Goal: Task Accomplishment & Management: Use online tool/utility

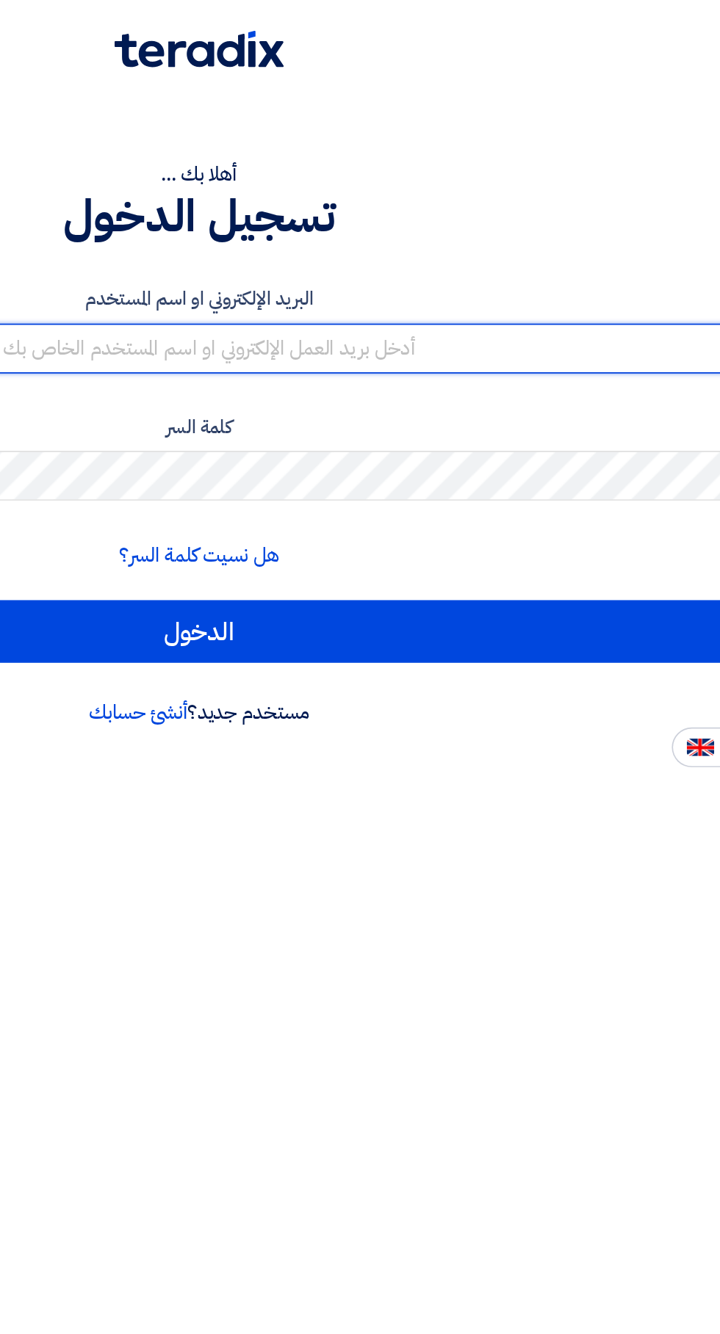
click at [552, 231] on input "text" at bounding box center [360, 239] width 698 height 29
type input "[EMAIL_ADDRESS][DOMAIN_NAME]"
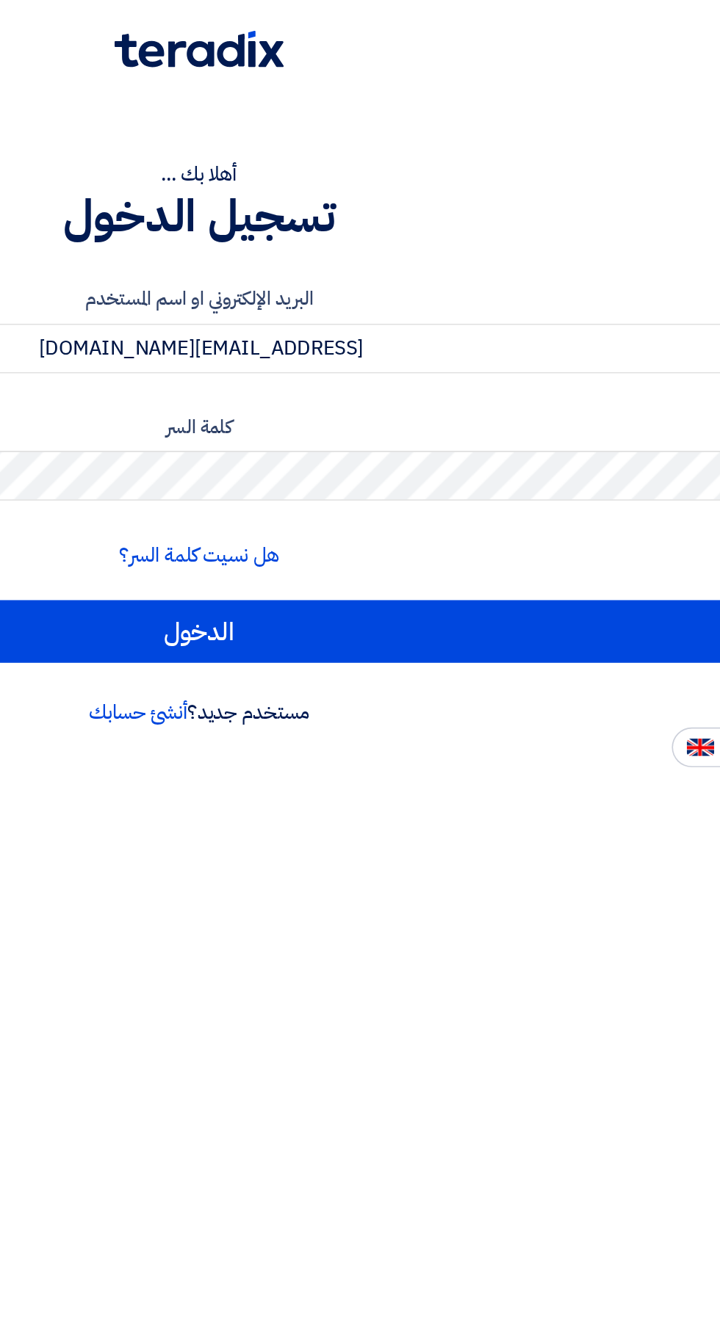
click at [11, 388] on input "الدخول" at bounding box center [360, 406] width 698 height 37
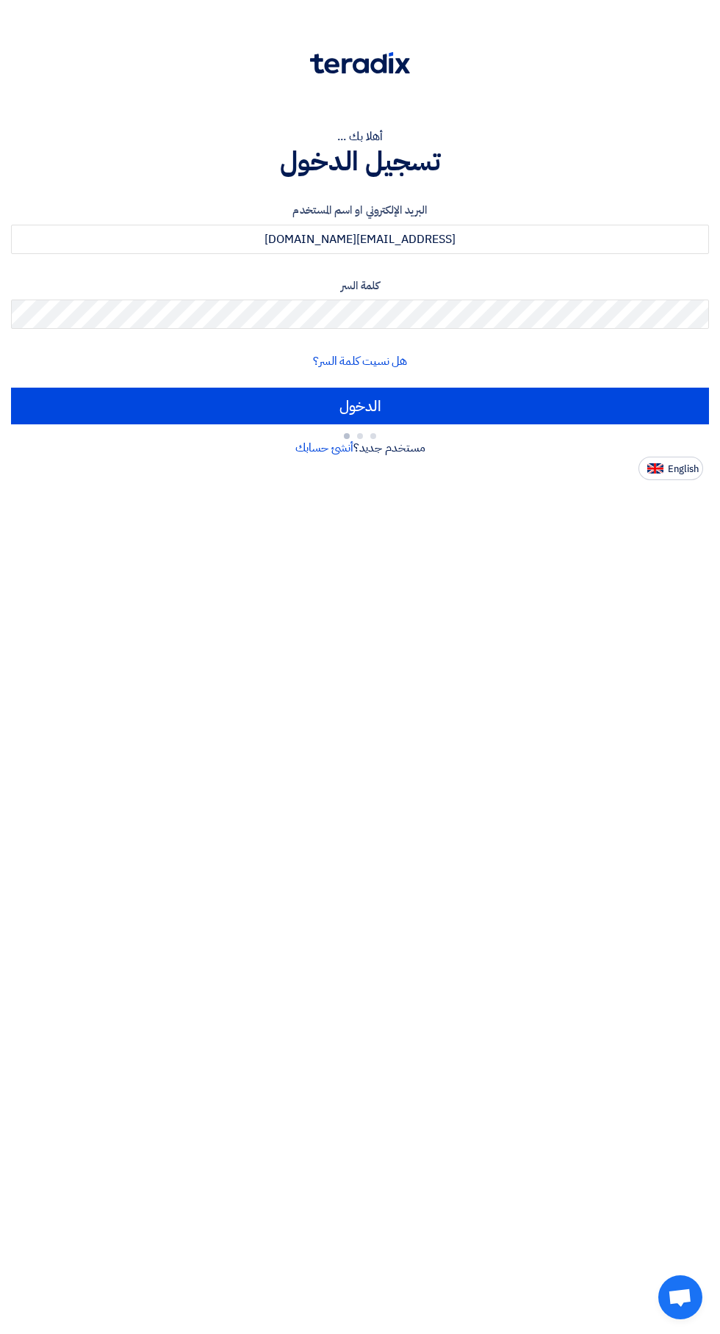
click at [525, 392] on input "الدخول" at bounding box center [360, 406] width 698 height 37
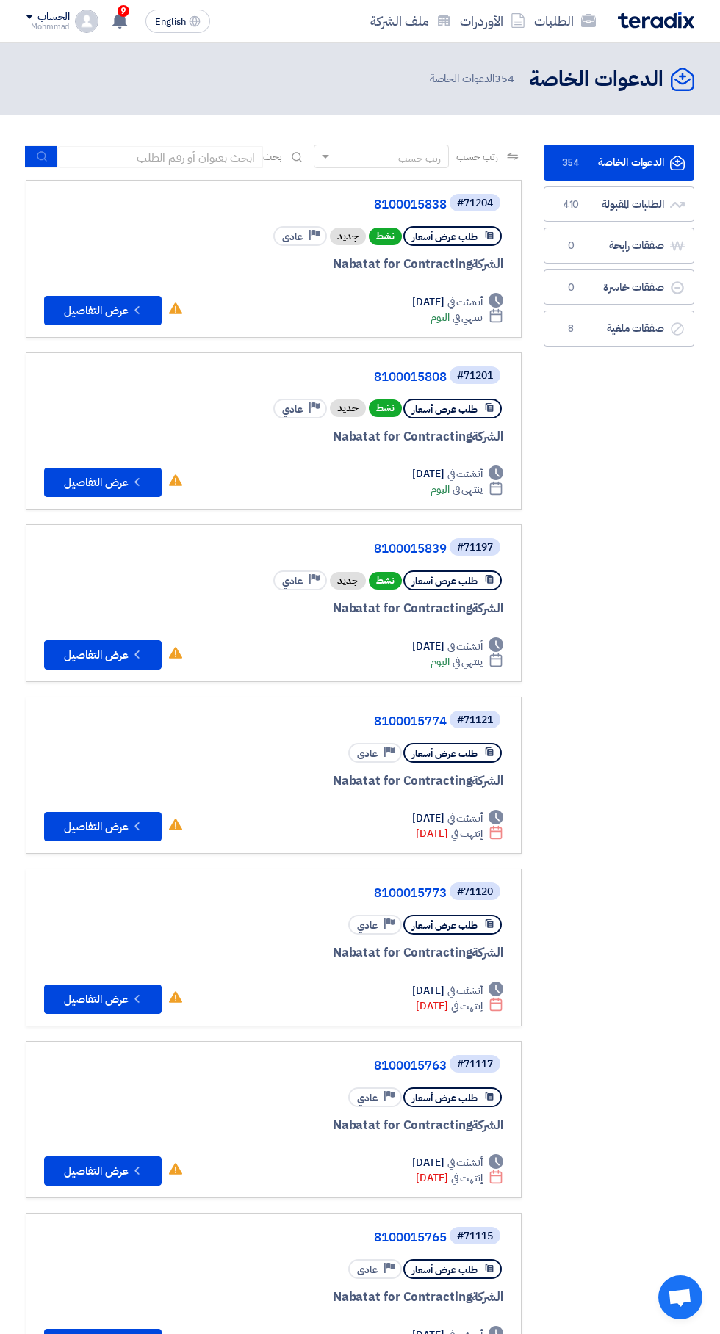
scroll to position [0, -2]
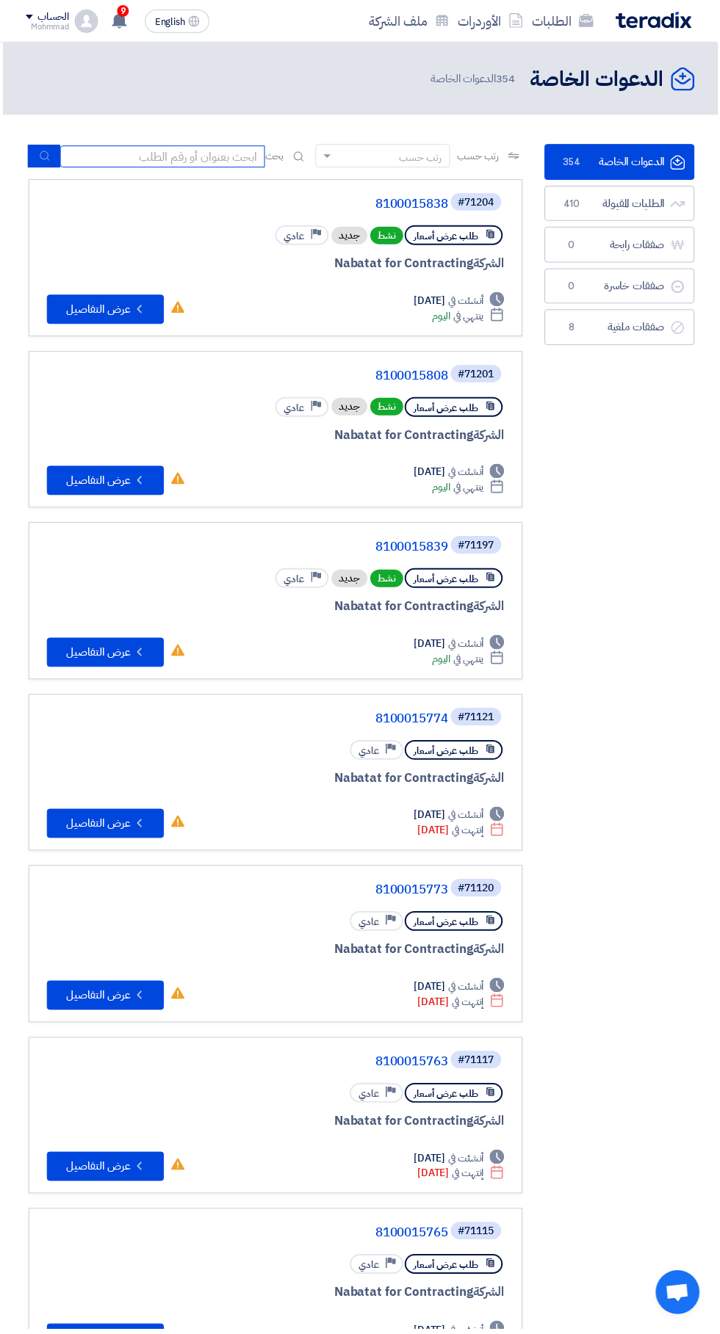
click at [179, 164] on input at bounding box center [163, 157] width 206 height 22
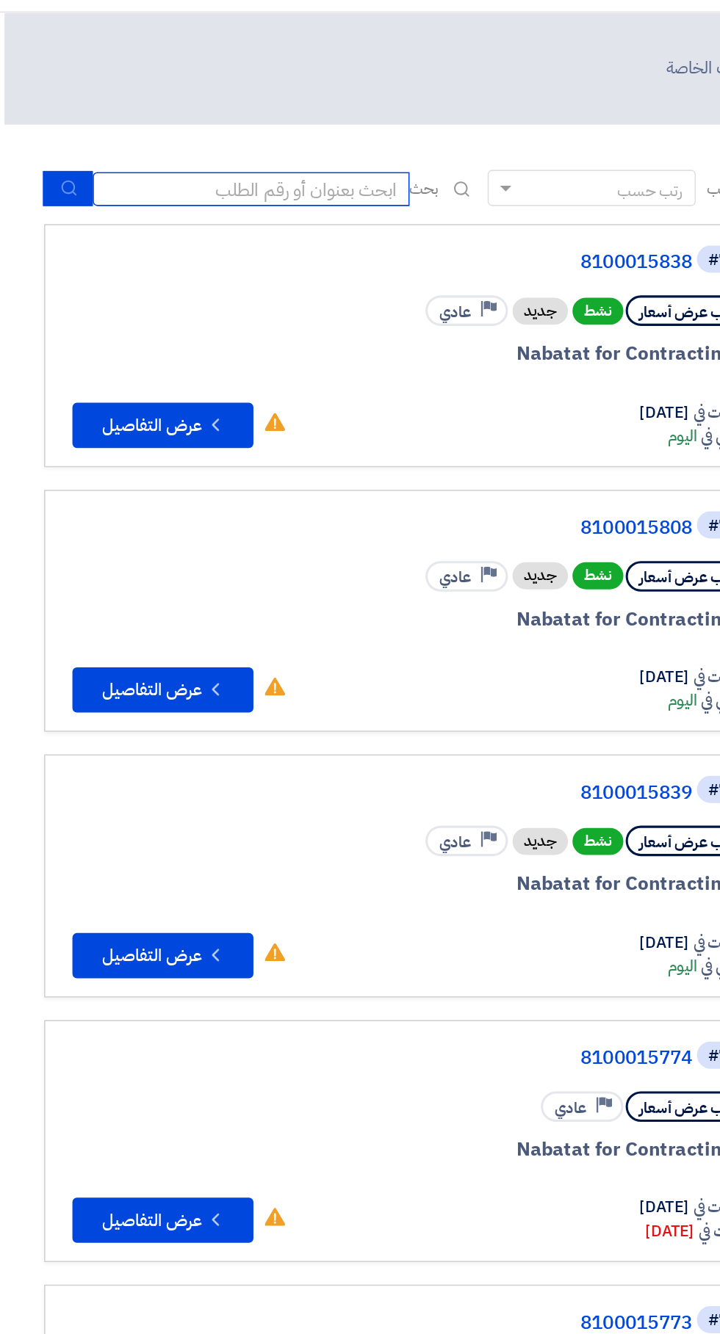
scroll to position [0, -3]
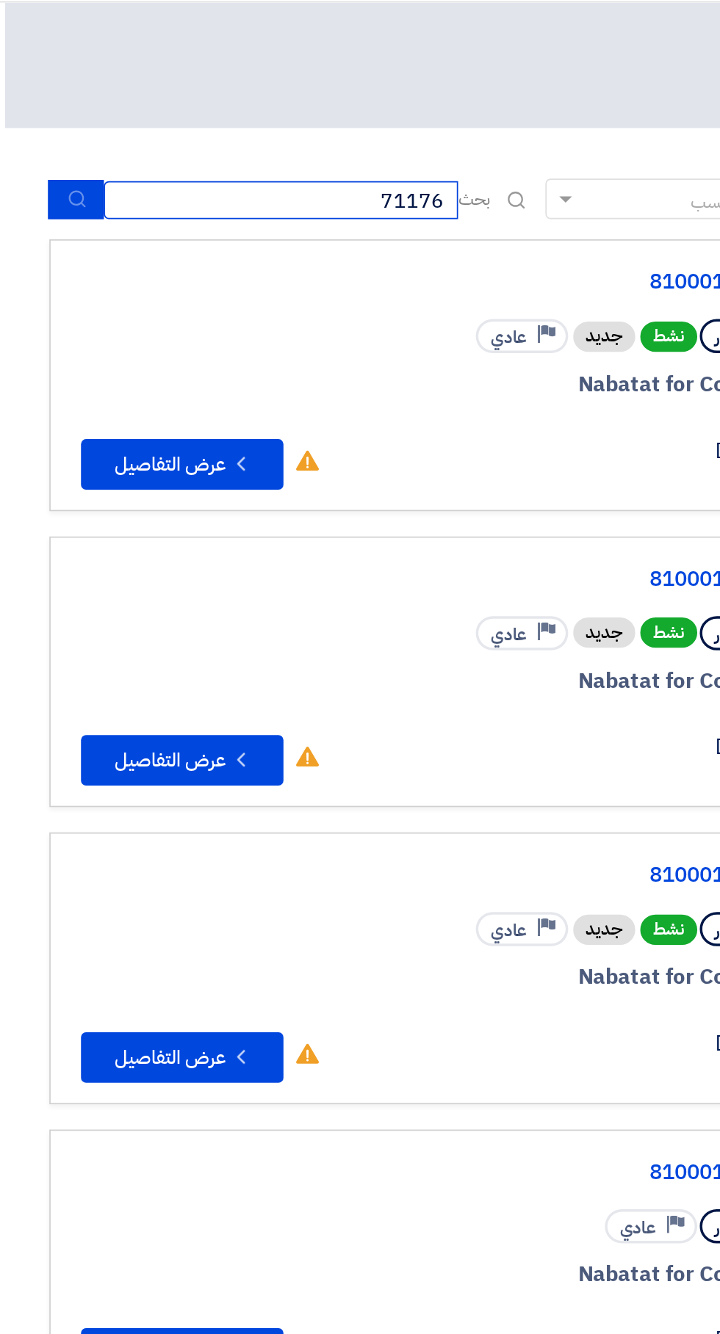
type input "71176"
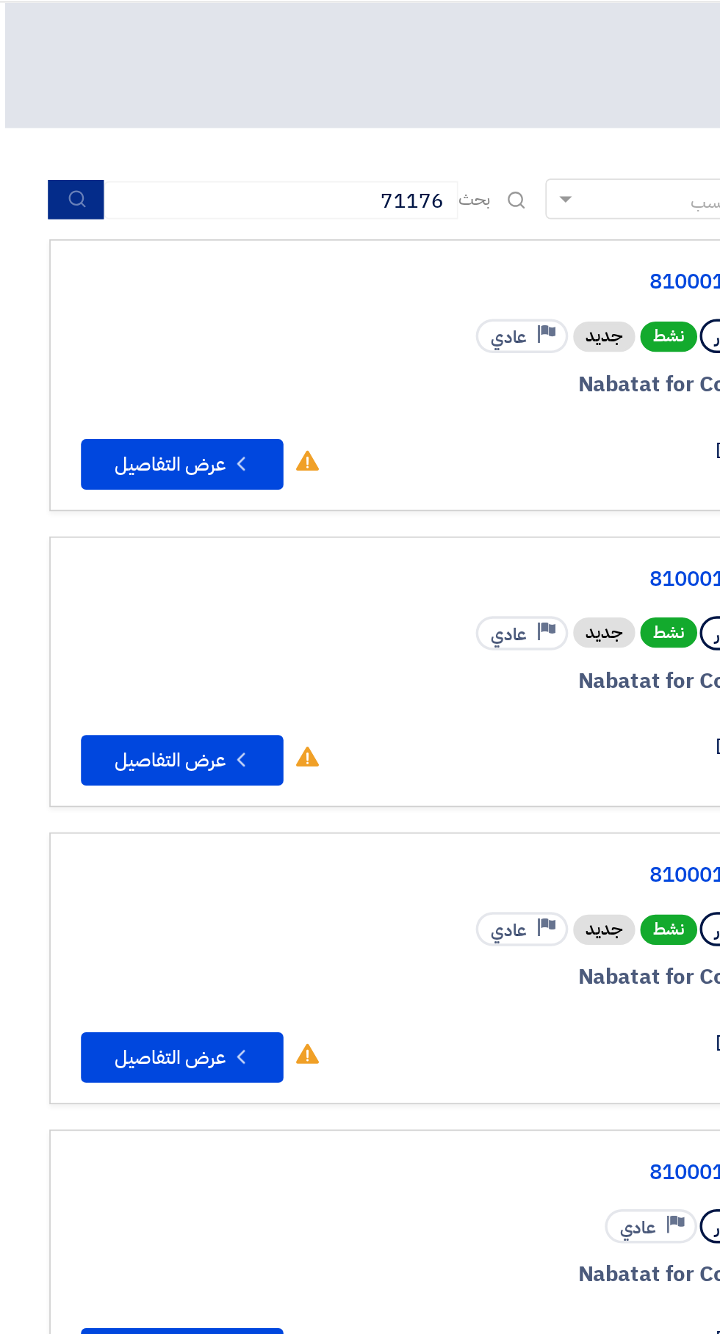
click at [35, 162] on button "submit" at bounding box center [44, 156] width 32 height 23
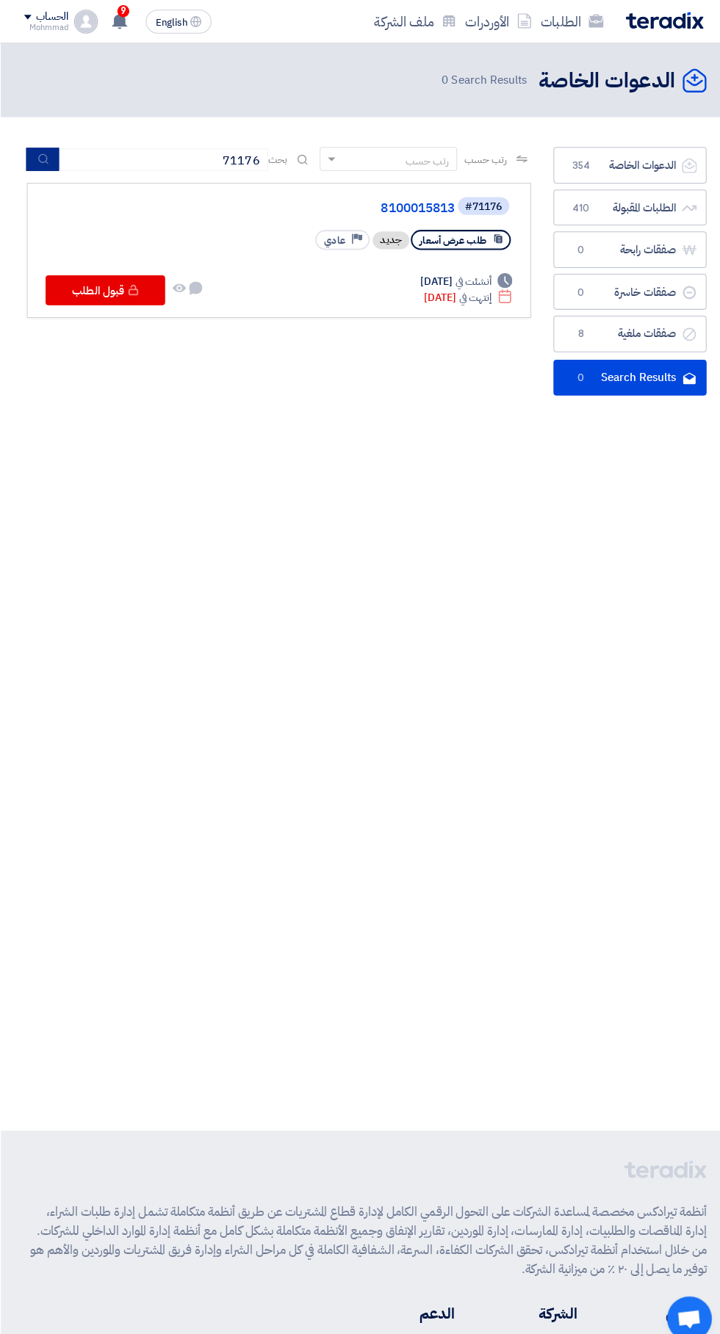
scroll to position [0, -2]
click at [134, 285] on use at bounding box center [134, 286] width 10 height 10
click at [420, 206] on link "8100015813" at bounding box center [303, 204] width 294 height 13
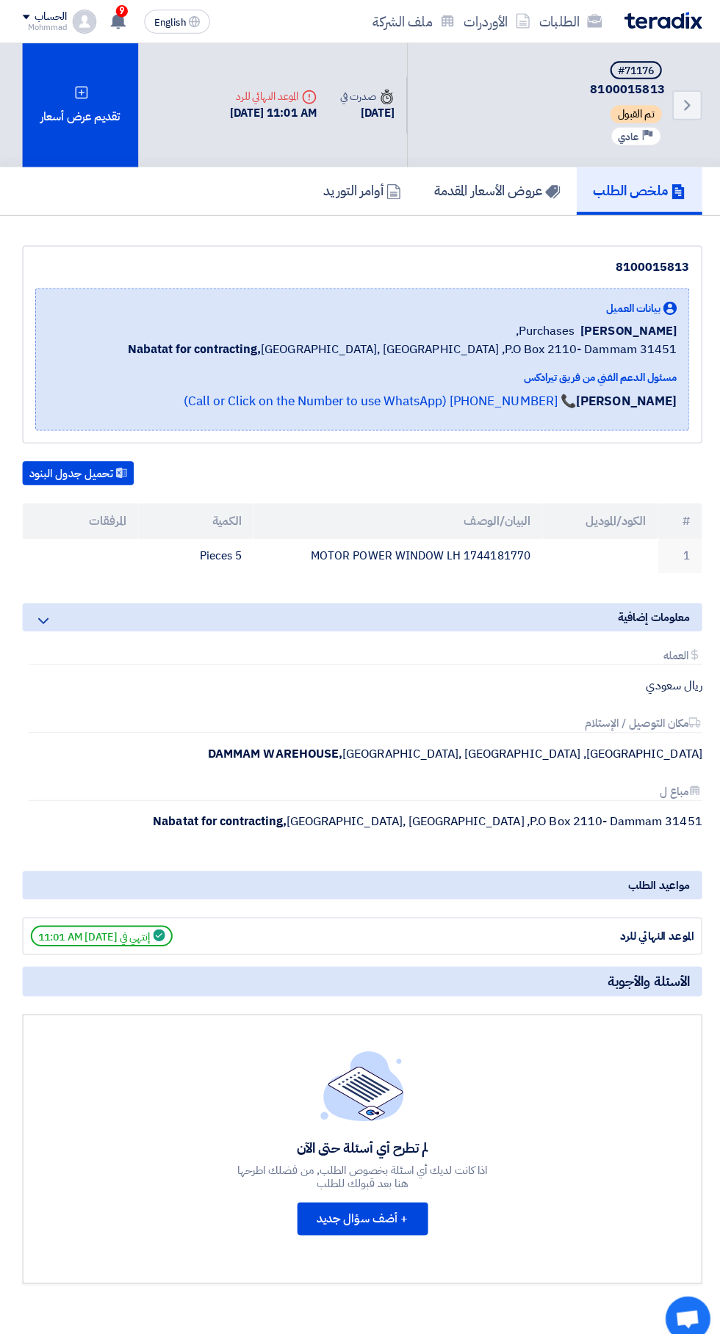
scroll to position [0, 0]
click at [82, 122] on div "تقديم عرض أسعار" at bounding box center [83, 104] width 114 height 122
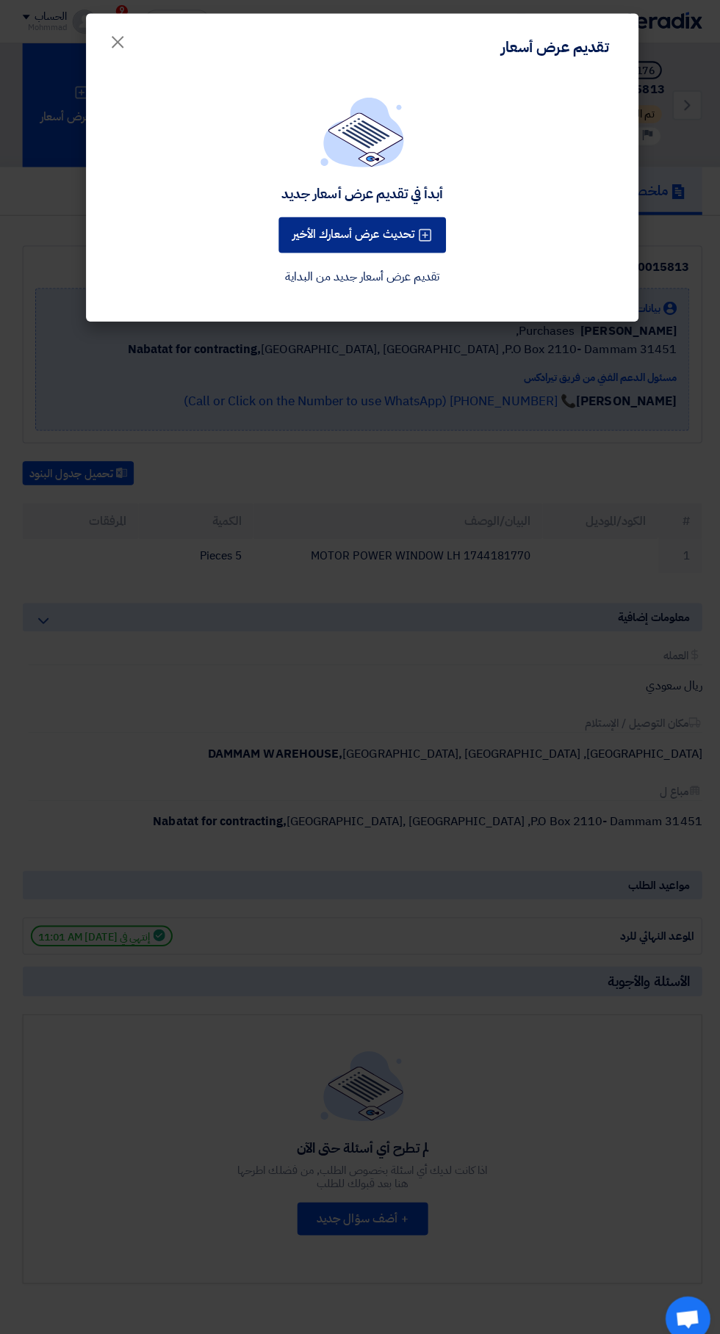
click at [386, 226] on button "تحديث عرض أسعارك الأخير" at bounding box center [360, 231] width 164 height 35
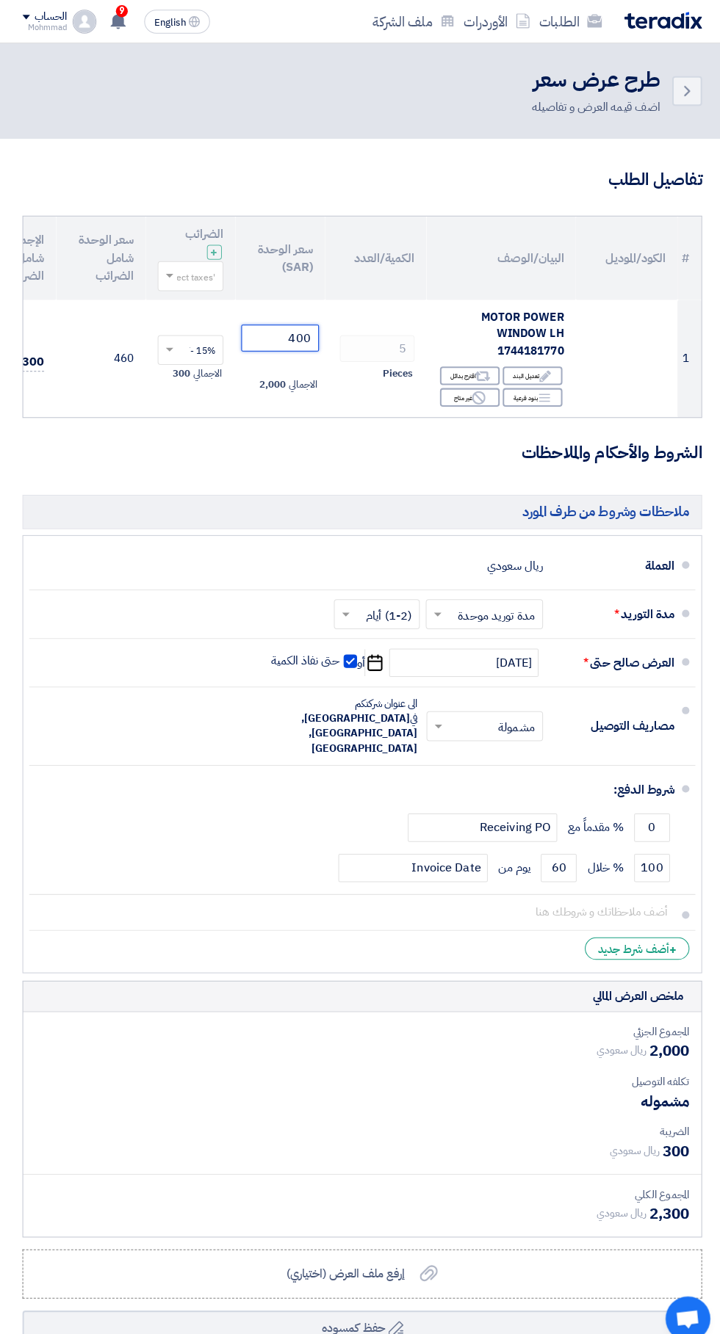
click at [264, 331] on input "400" at bounding box center [279, 332] width 76 height 26
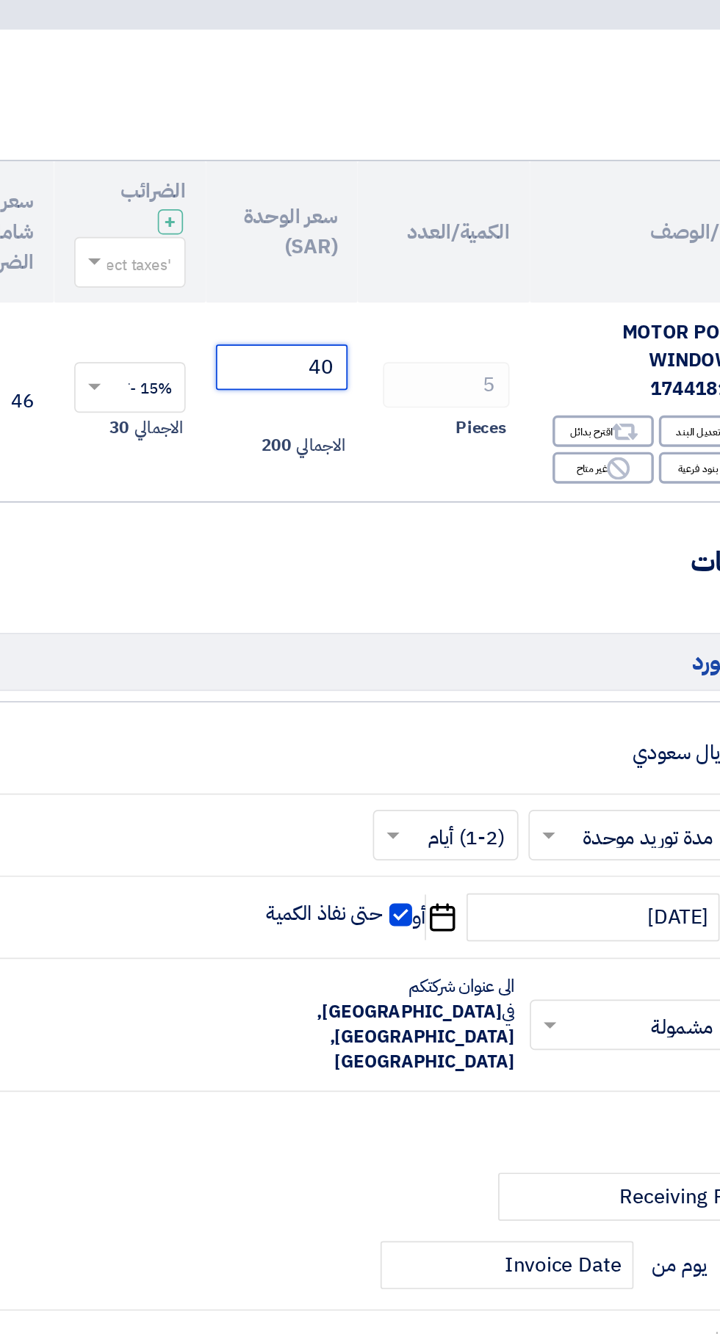
type input "4"
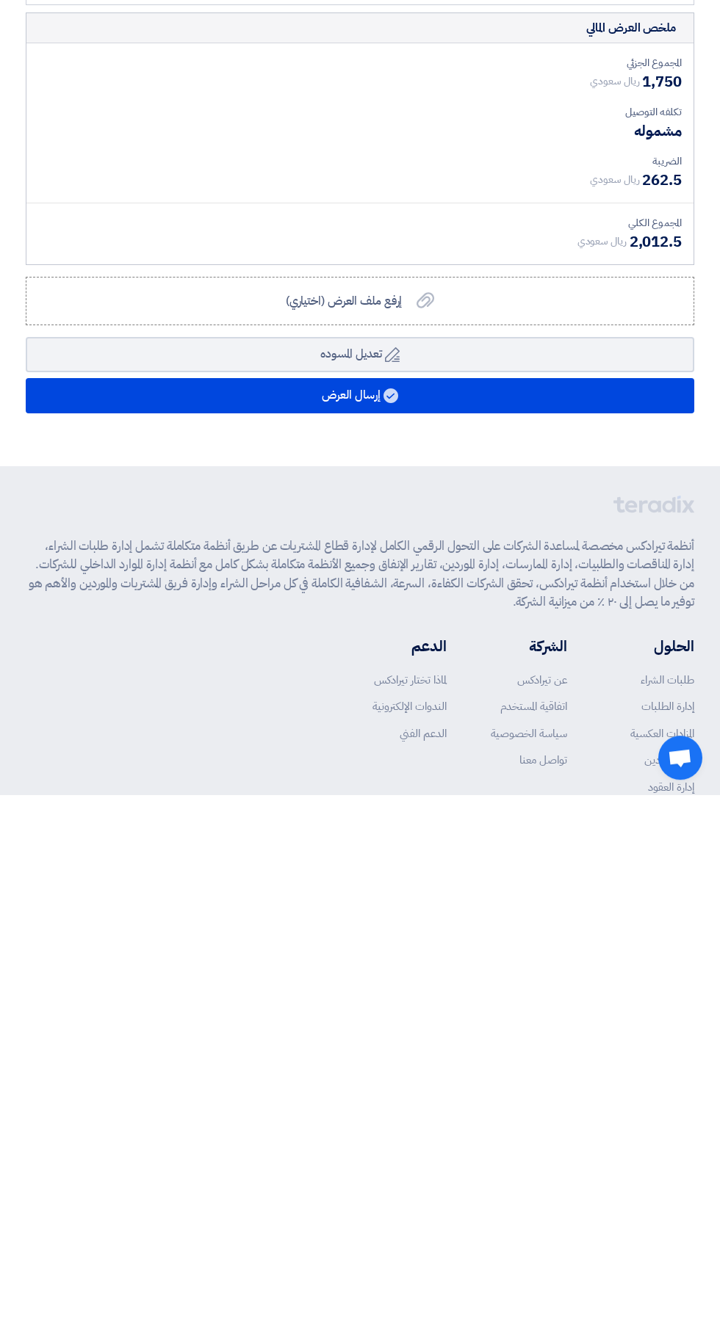
scroll to position [413, 0]
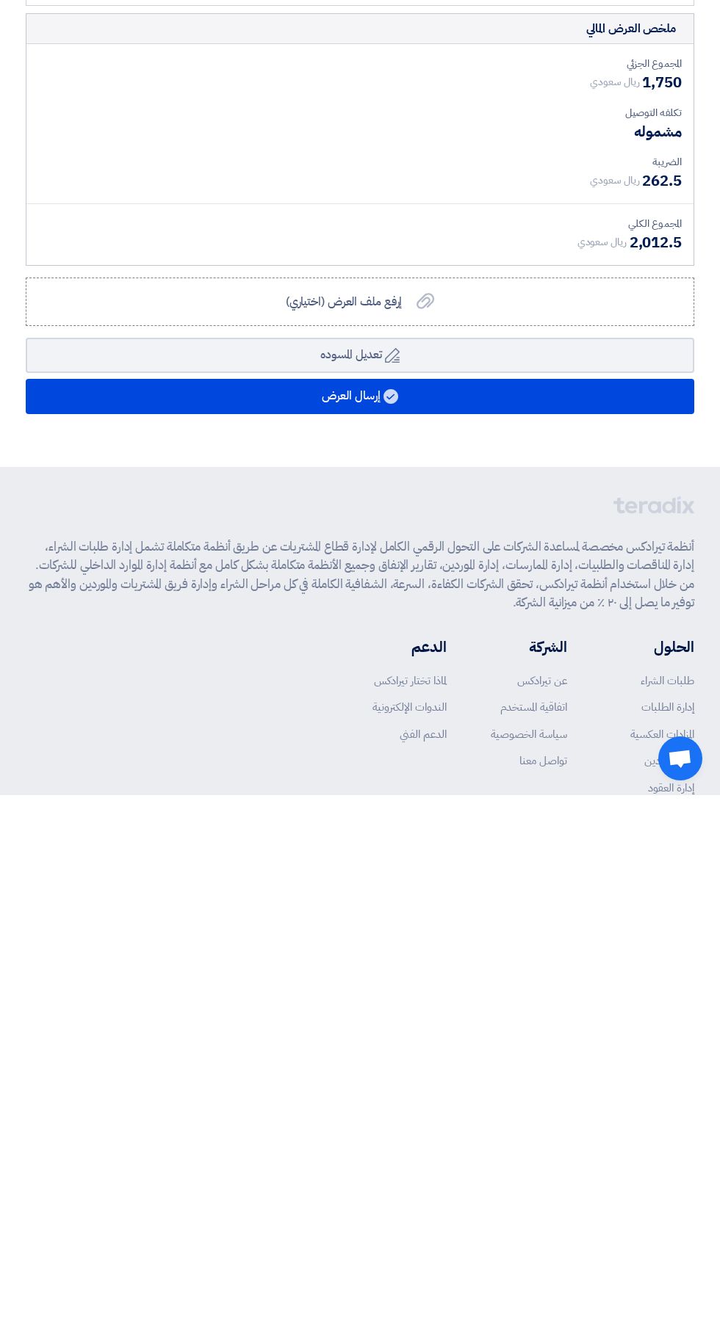
type input "350"
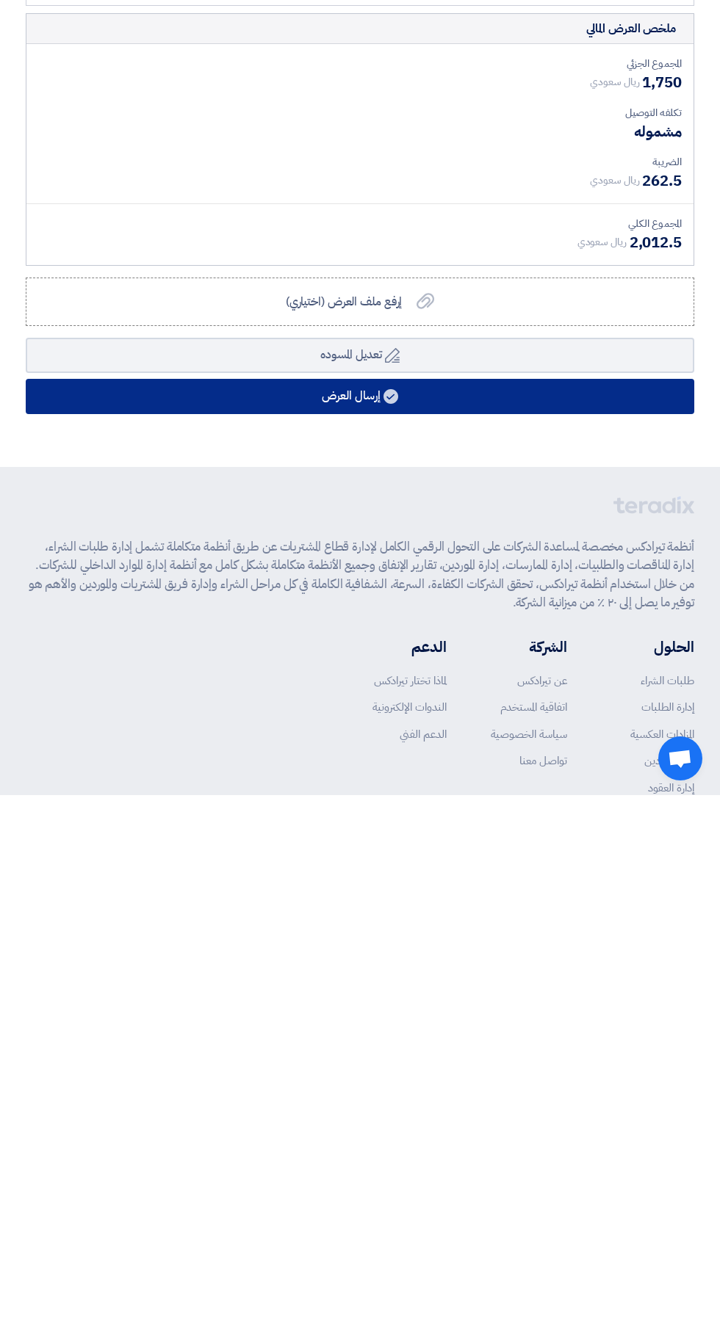
click at [525, 918] on button "إرسال العرض" at bounding box center [360, 935] width 668 height 35
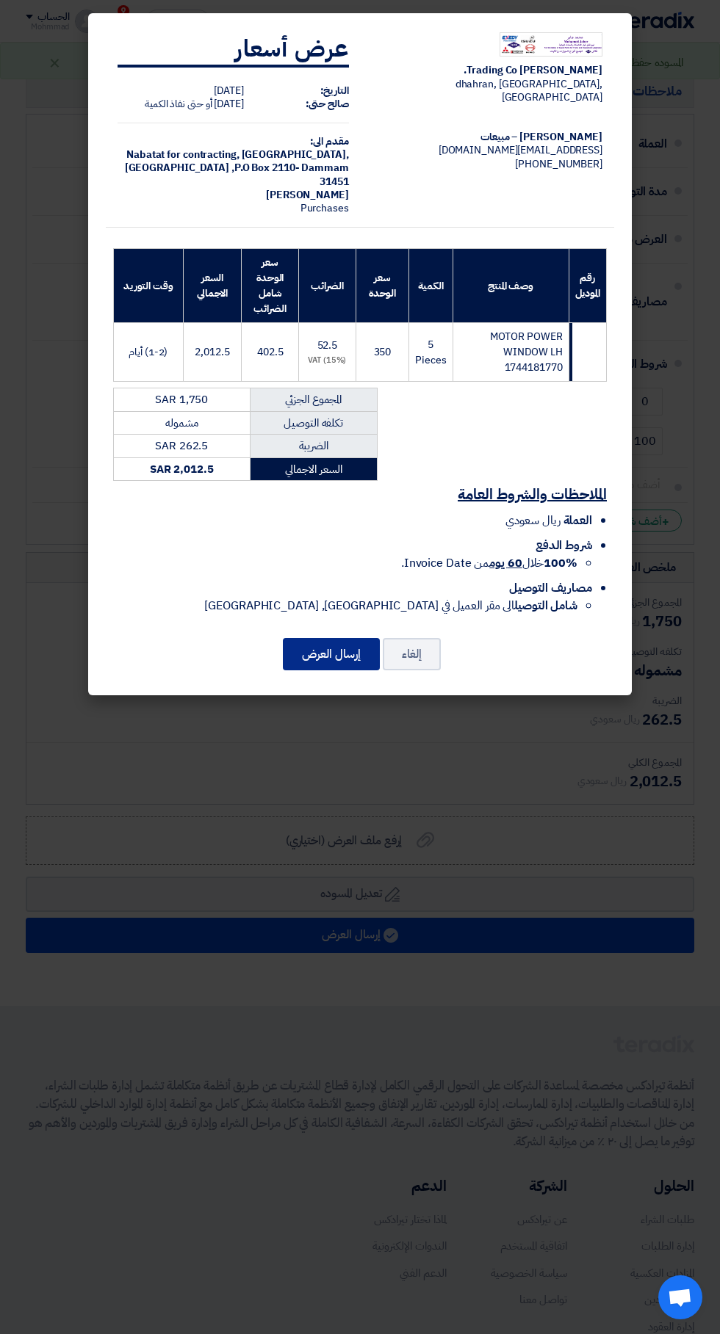
click at [333, 648] on button "إرسال العرض" at bounding box center [331, 654] width 97 height 32
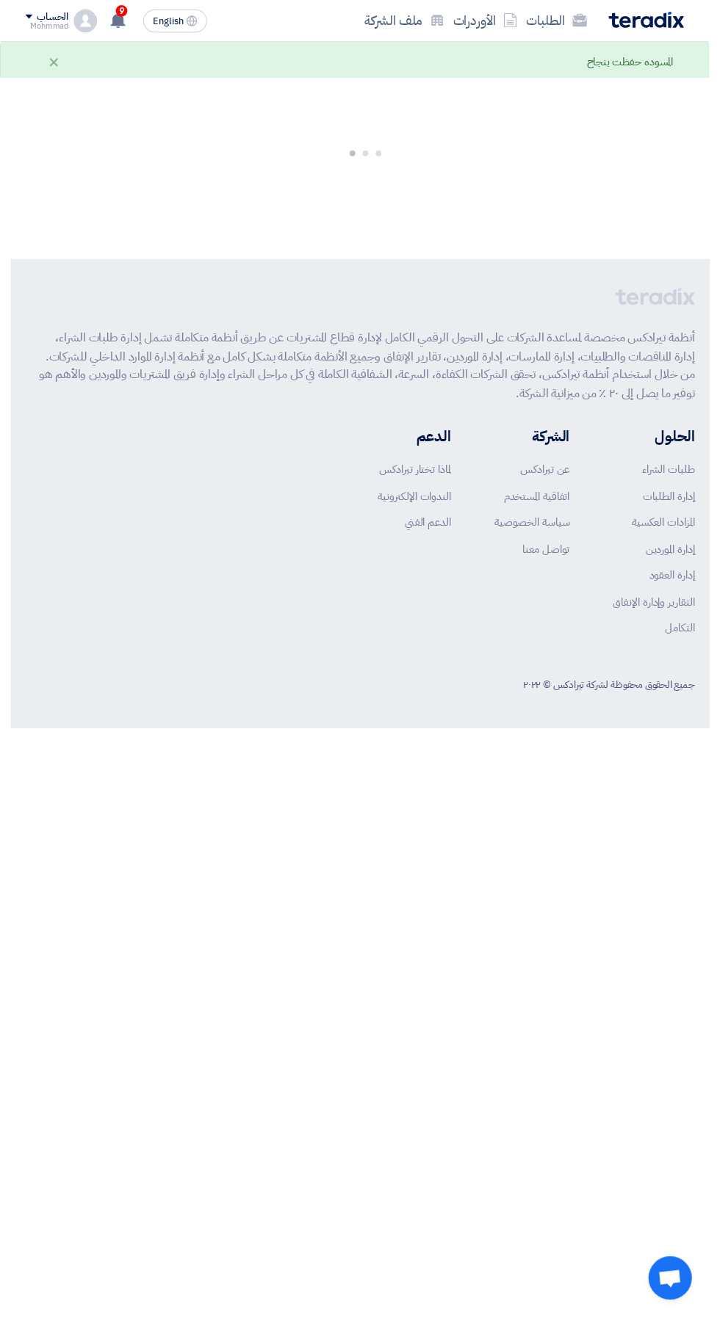
scroll to position [0, 0]
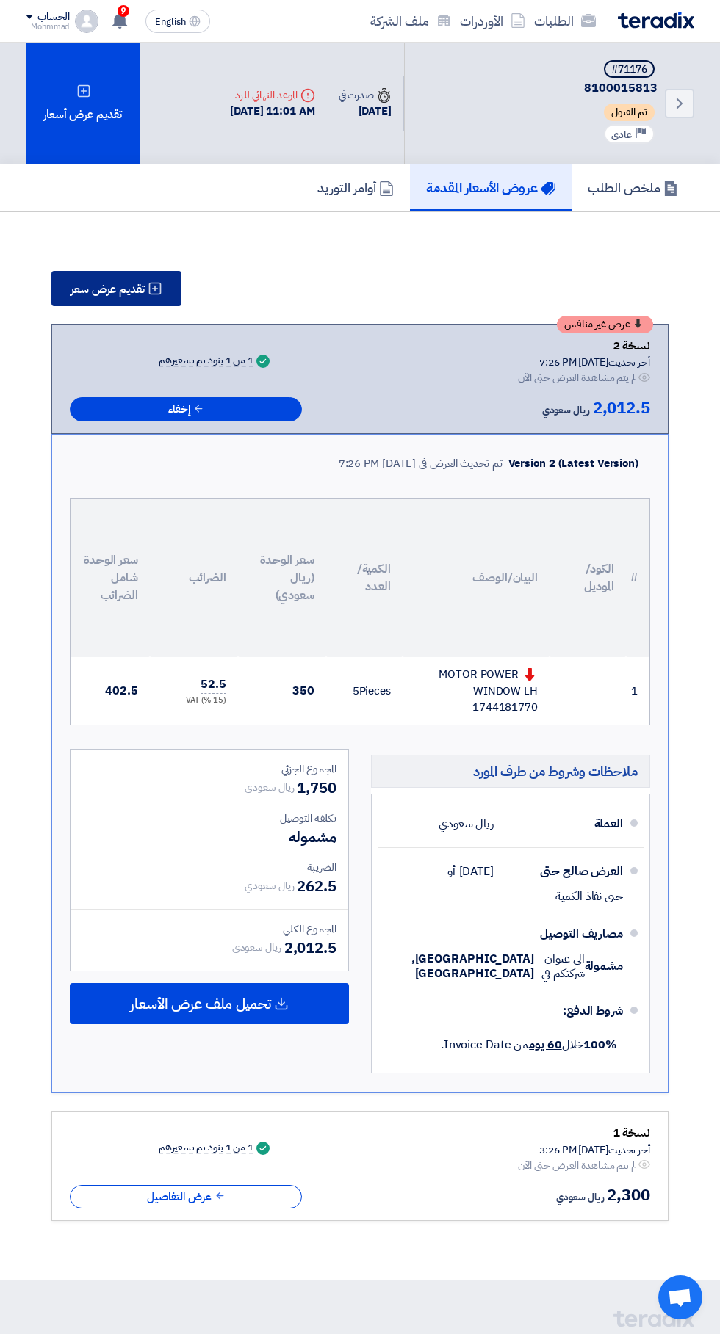
click at [129, 293] on span "تقديم عرض سعر" at bounding box center [107, 289] width 74 height 12
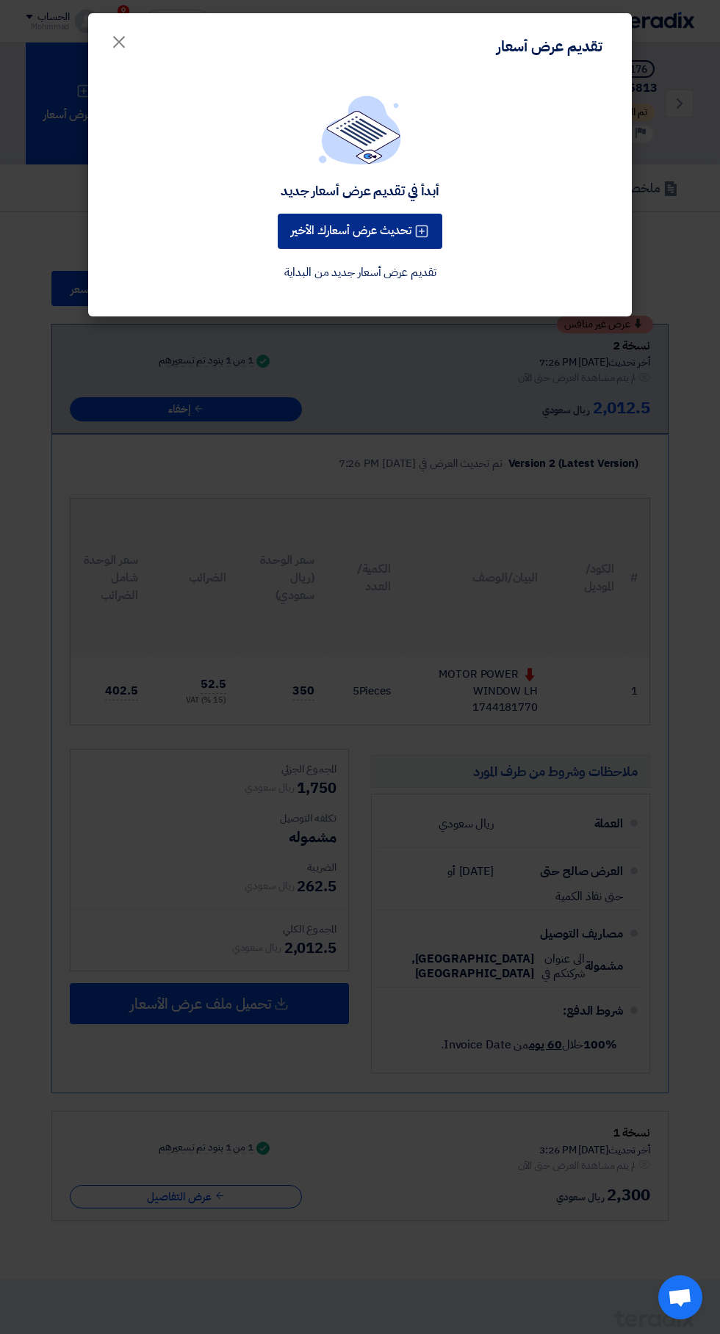
click at [423, 231] on use at bounding box center [422, 231] width 12 height 12
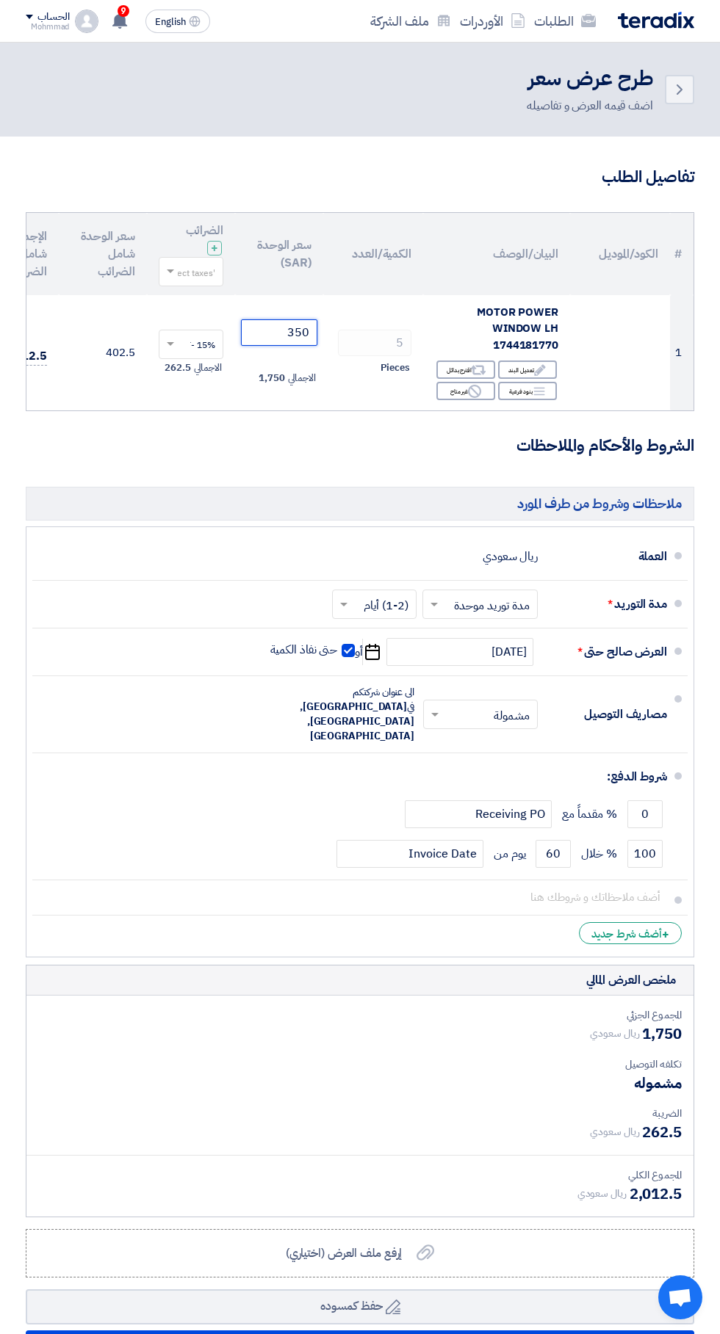
click at [282, 333] on input "350" at bounding box center [279, 332] width 76 height 26
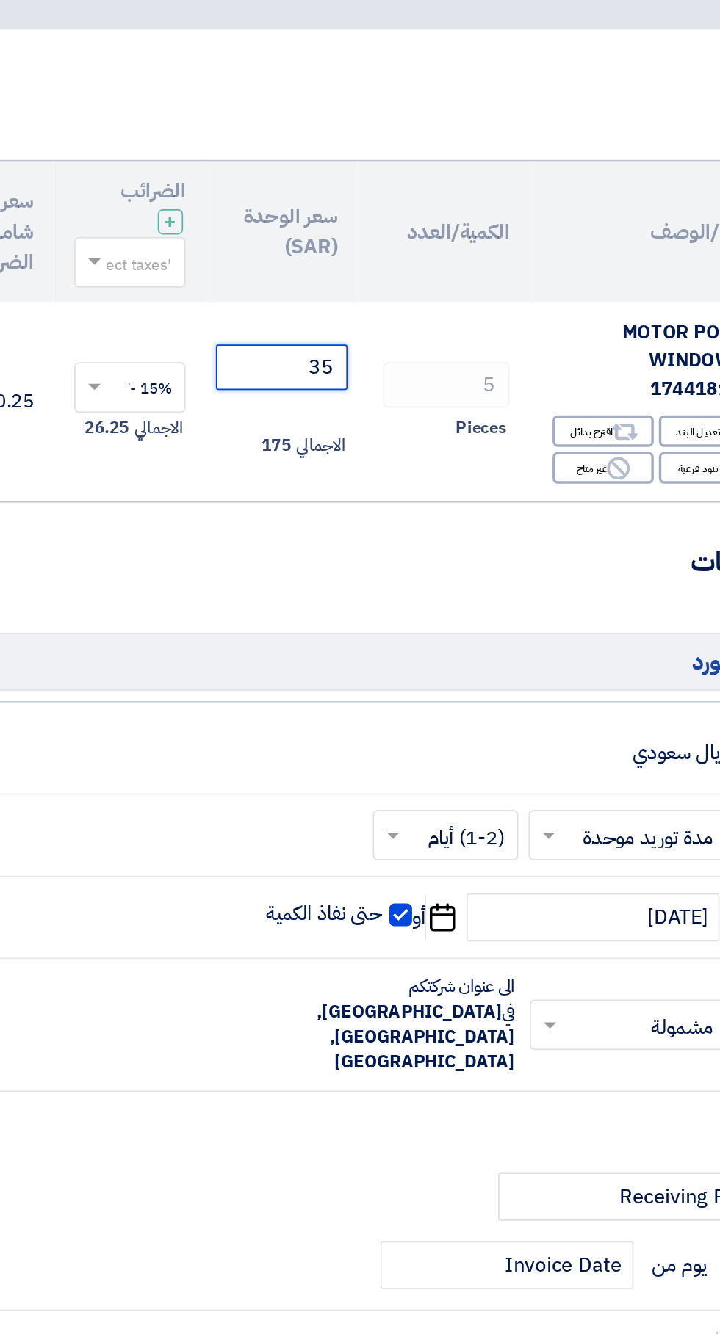
type input "3"
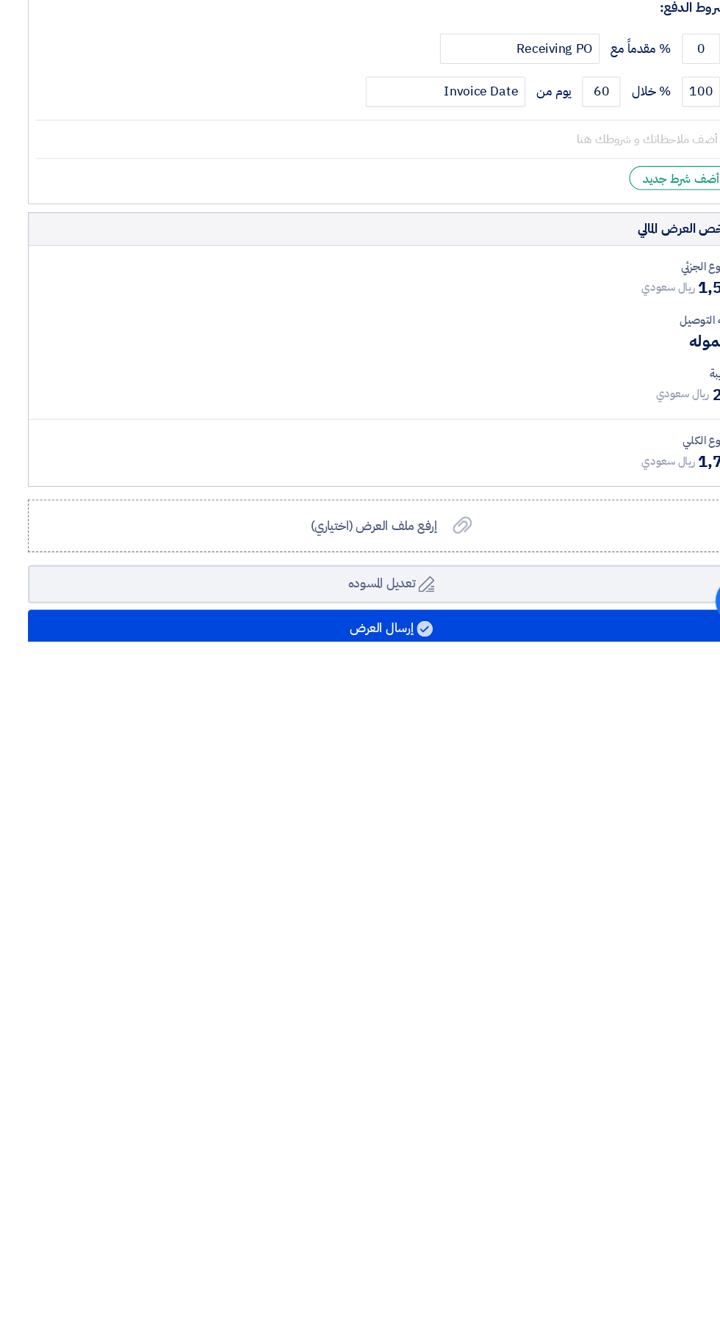
type input "300"
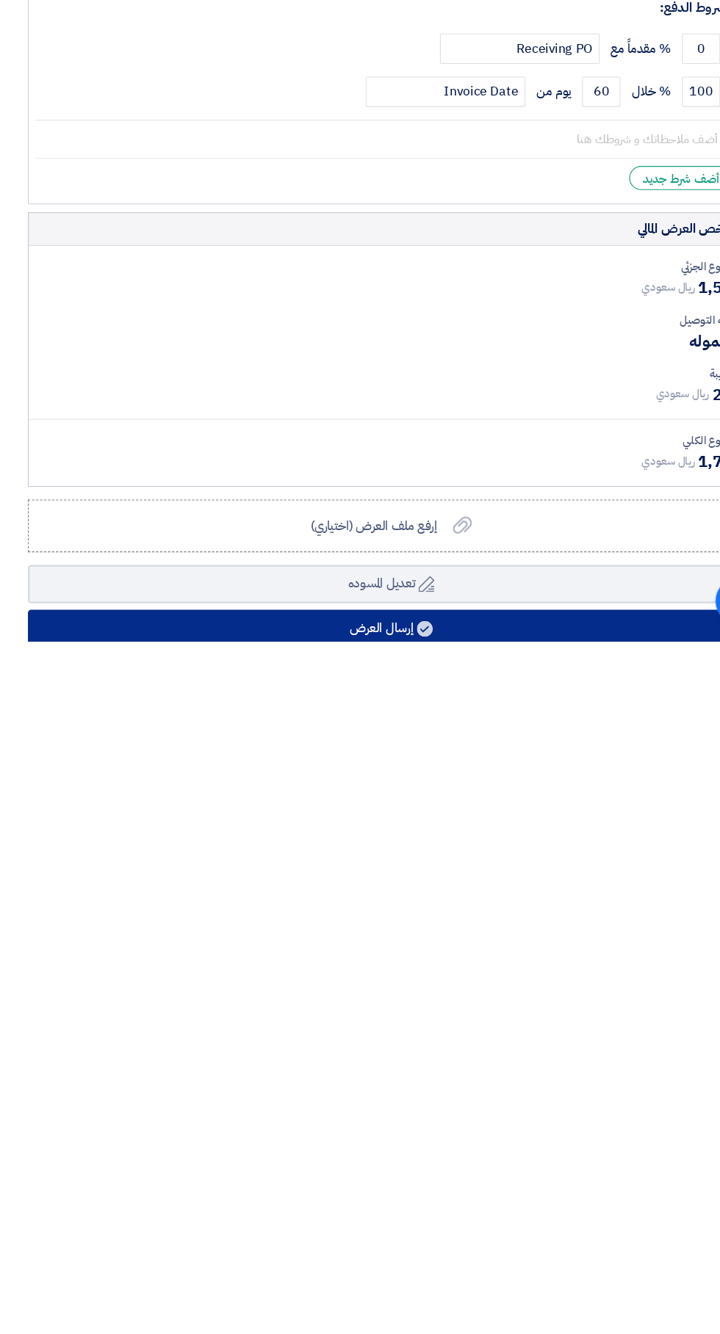
click at [392, 1316] on use at bounding box center [390, 1323] width 15 height 15
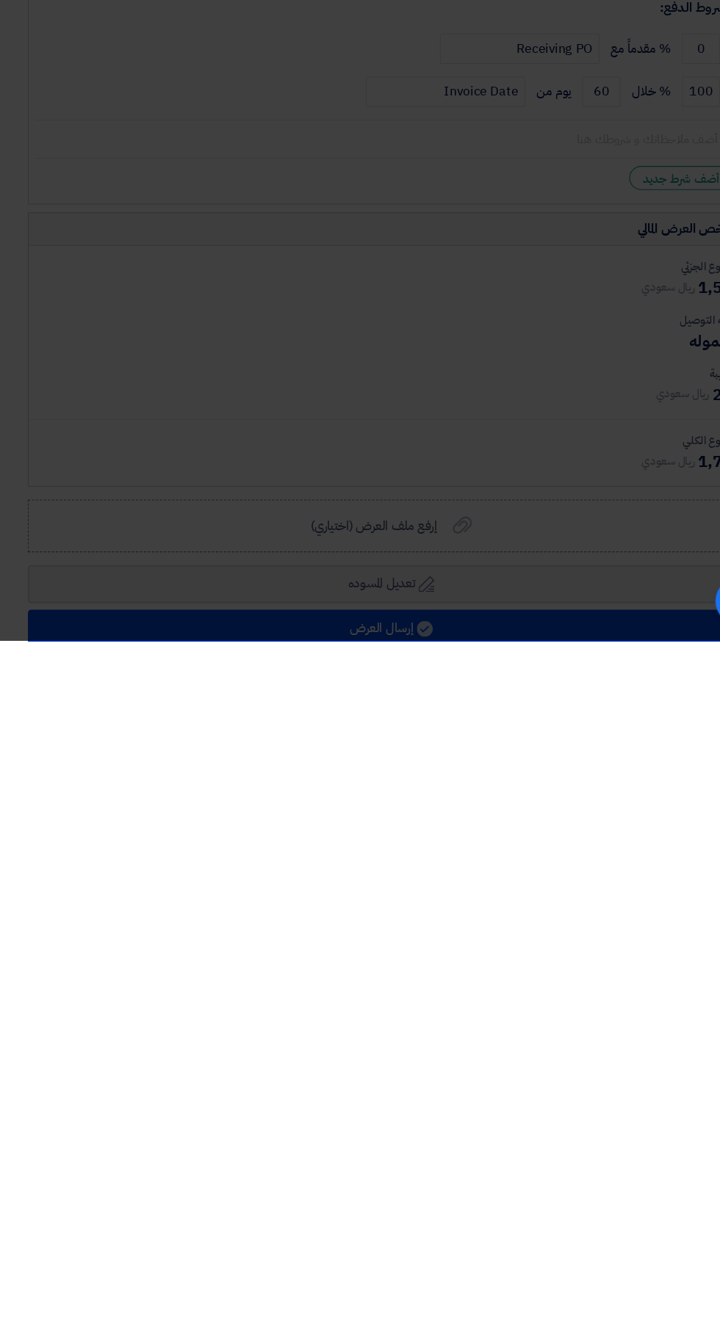
scroll to position [25, 0]
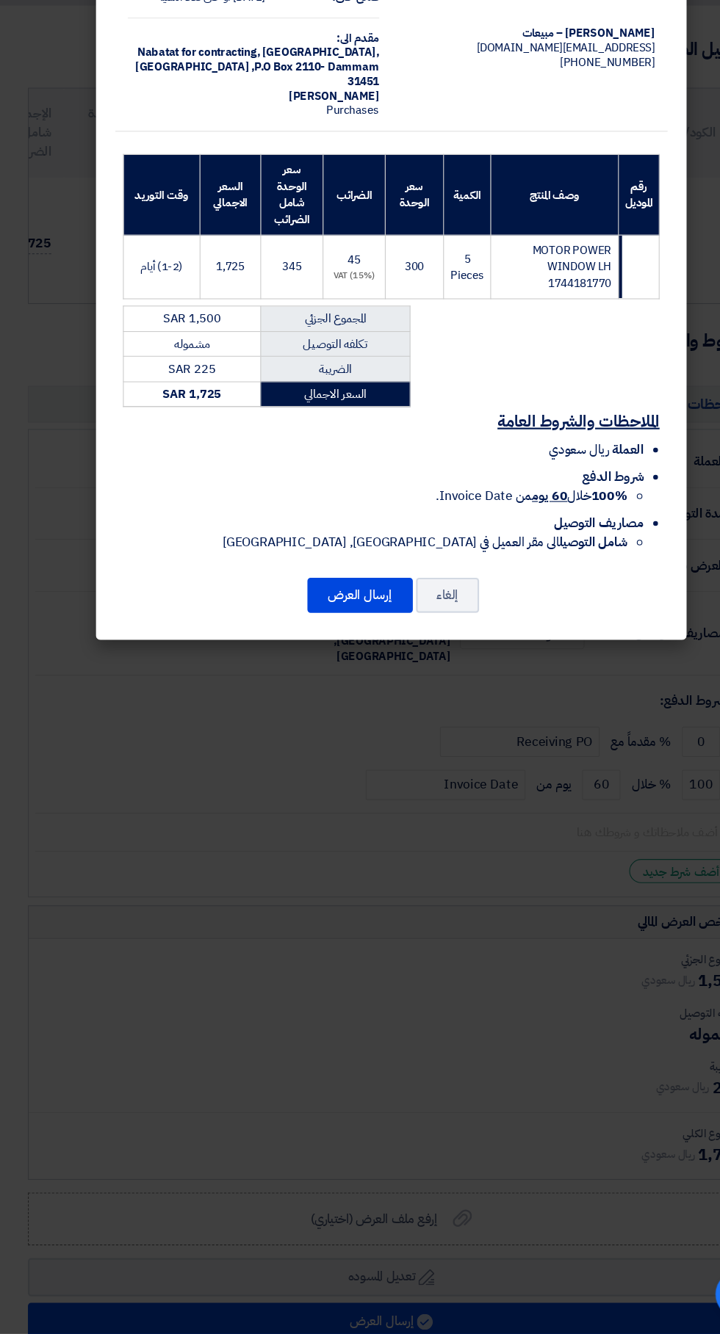
click at [330, 659] on button "إرسال العرض" at bounding box center [331, 654] width 97 height 32
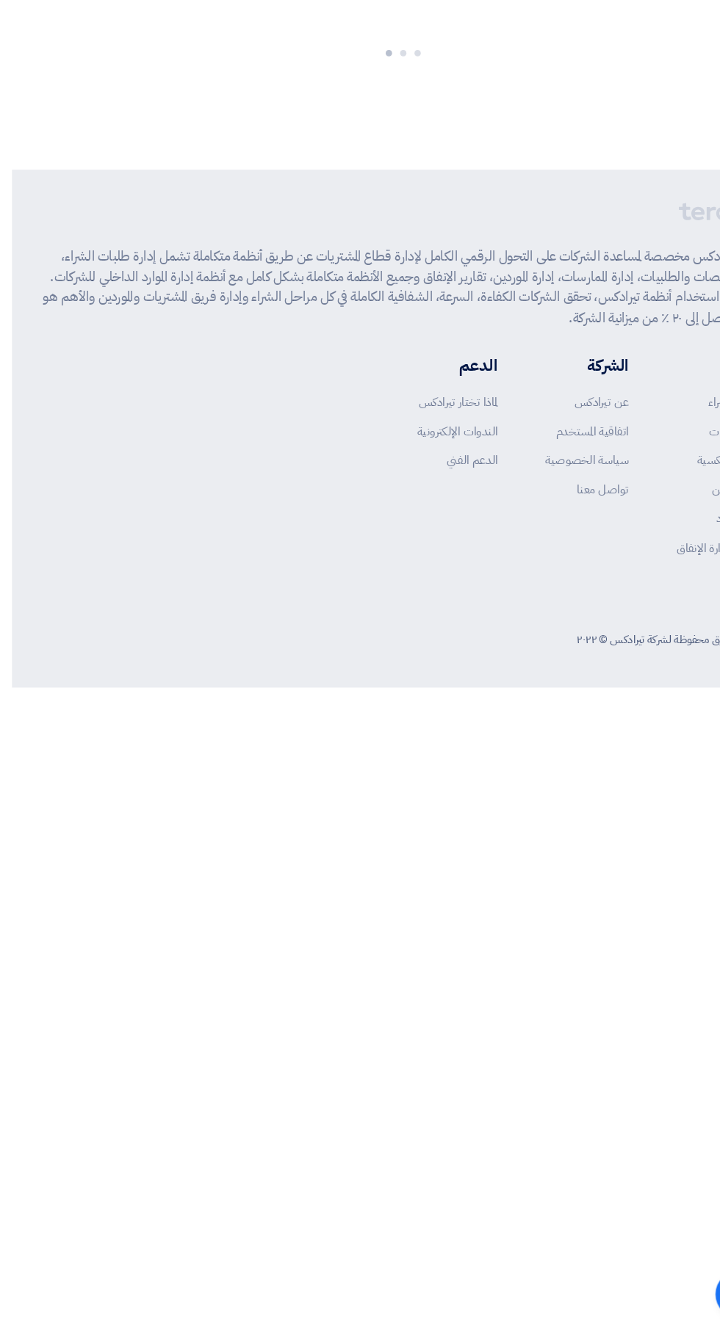
scroll to position [0, 0]
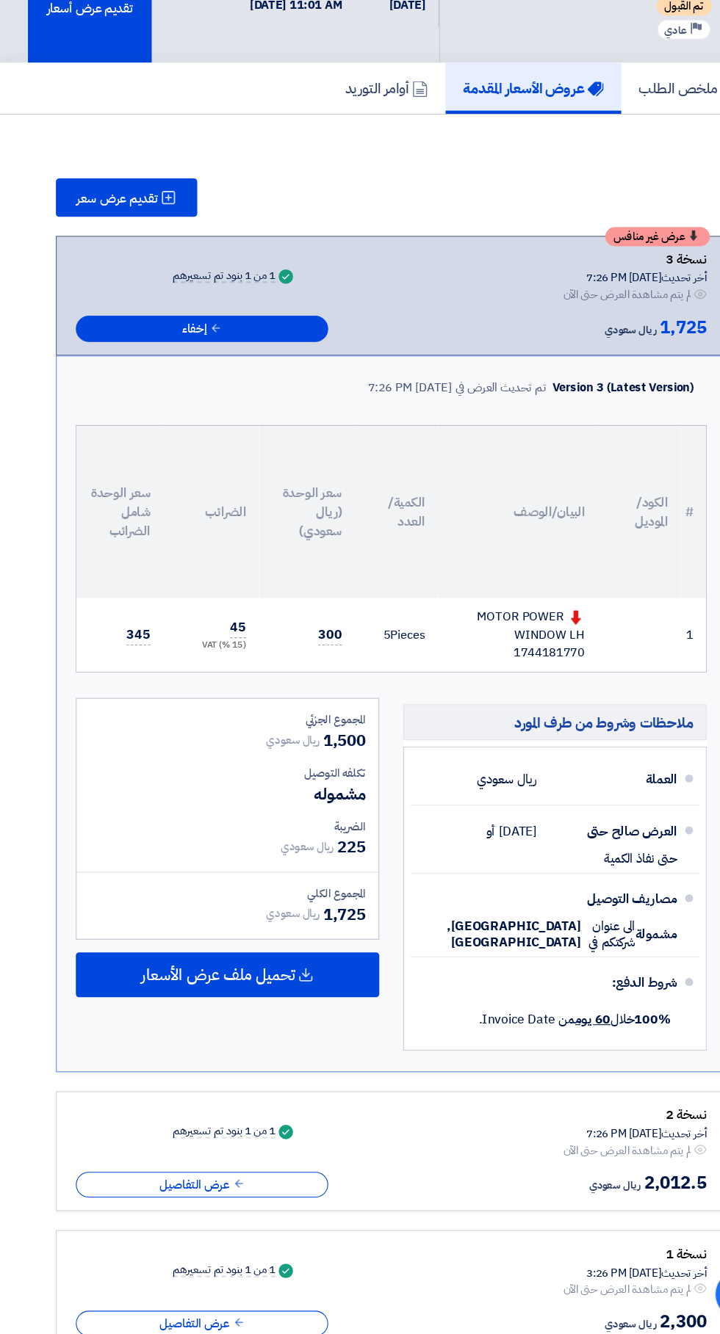
click at [90, 148] on div "تقديم عرض أسعار" at bounding box center [83, 104] width 114 height 122
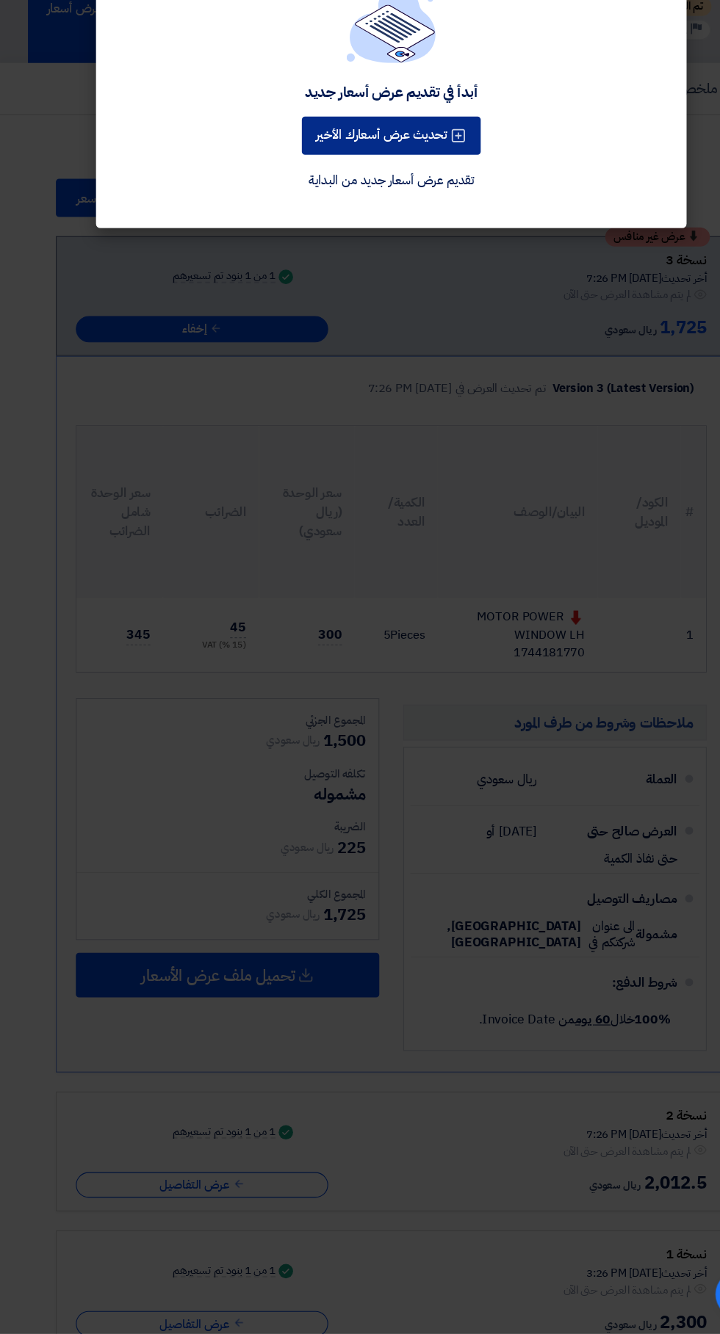
click at [423, 231] on use at bounding box center [422, 231] width 12 height 12
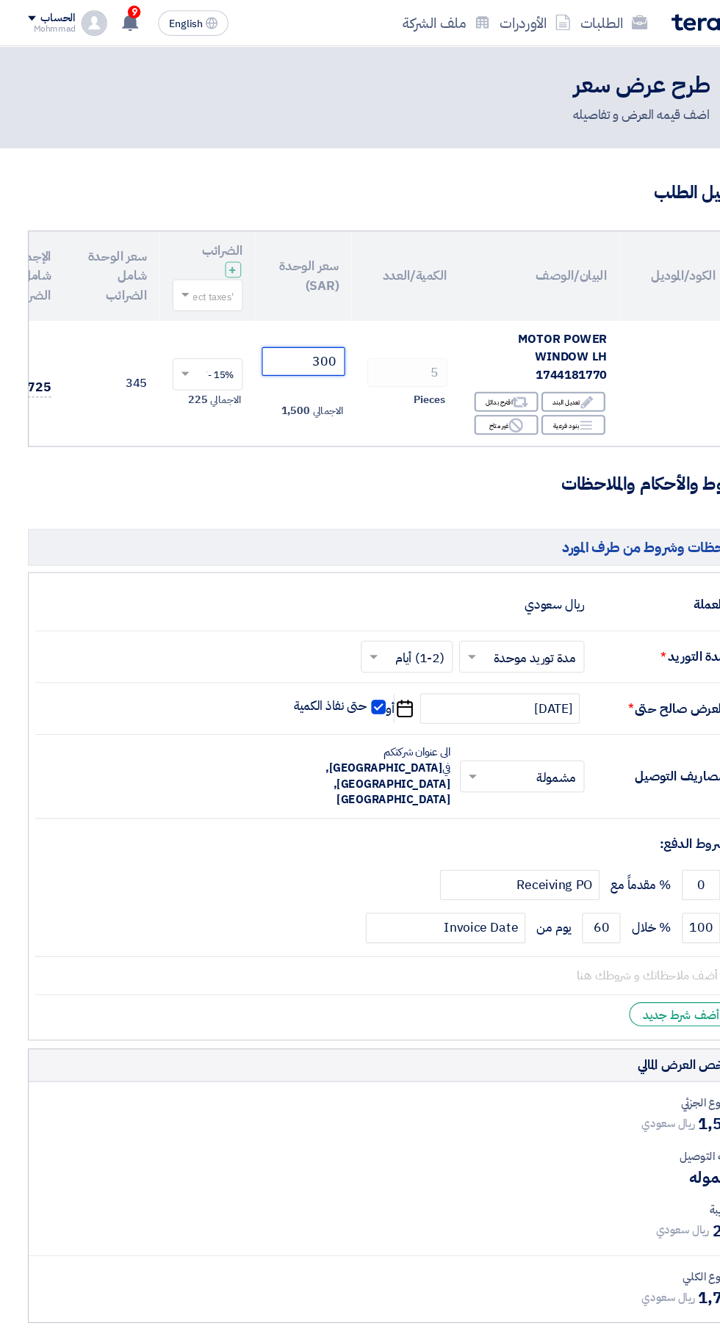
click at [275, 334] on input "300" at bounding box center [279, 332] width 76 height 26
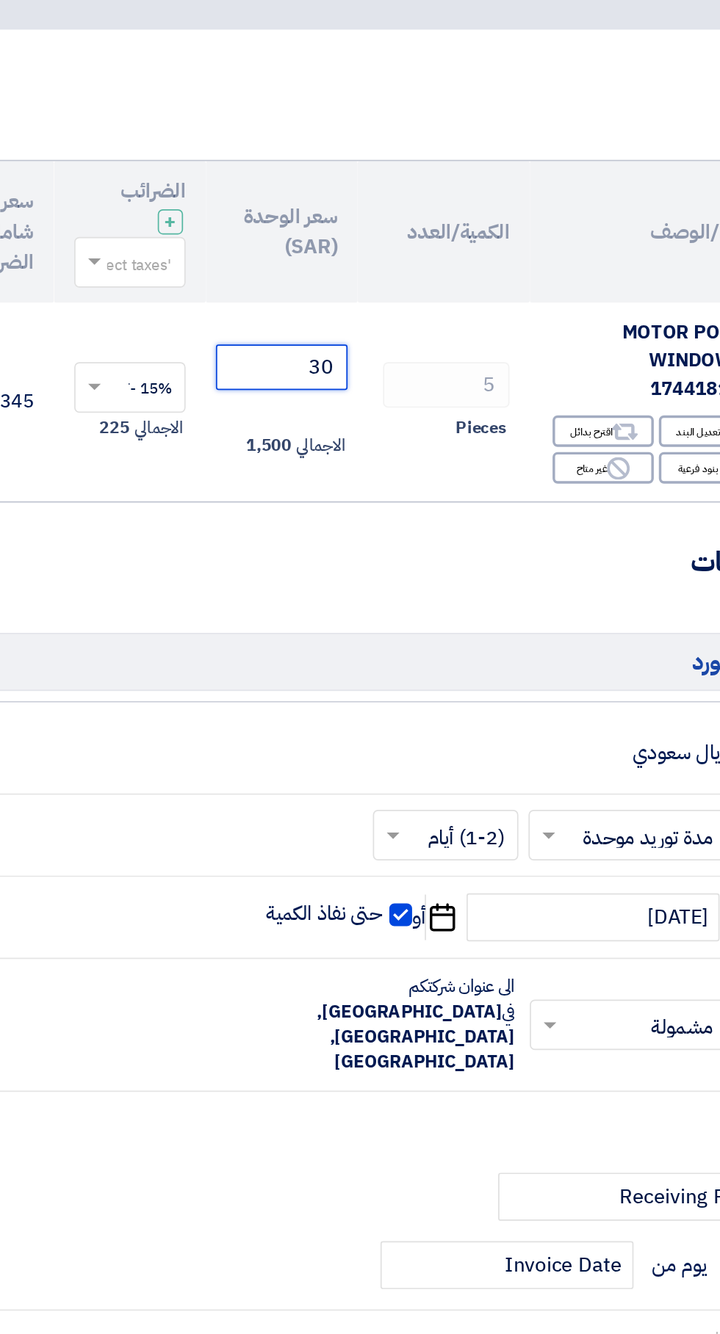
type input "3"
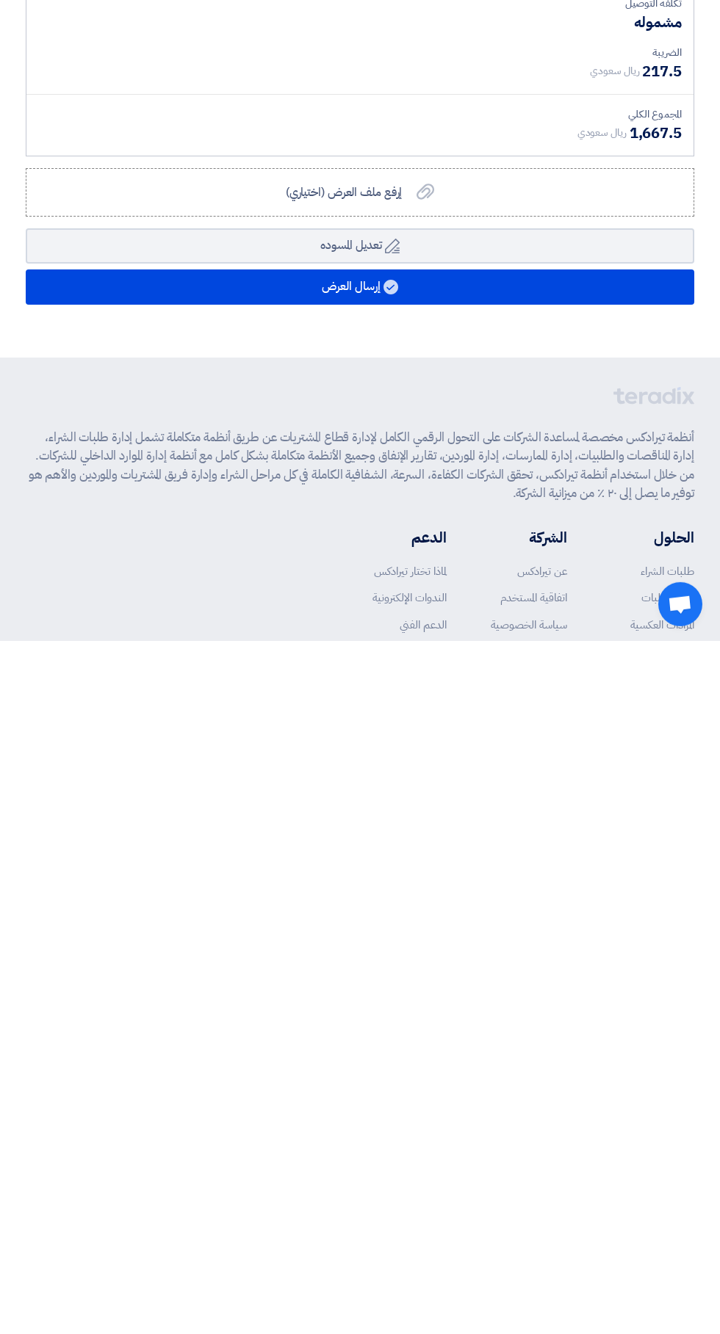
type input "290"
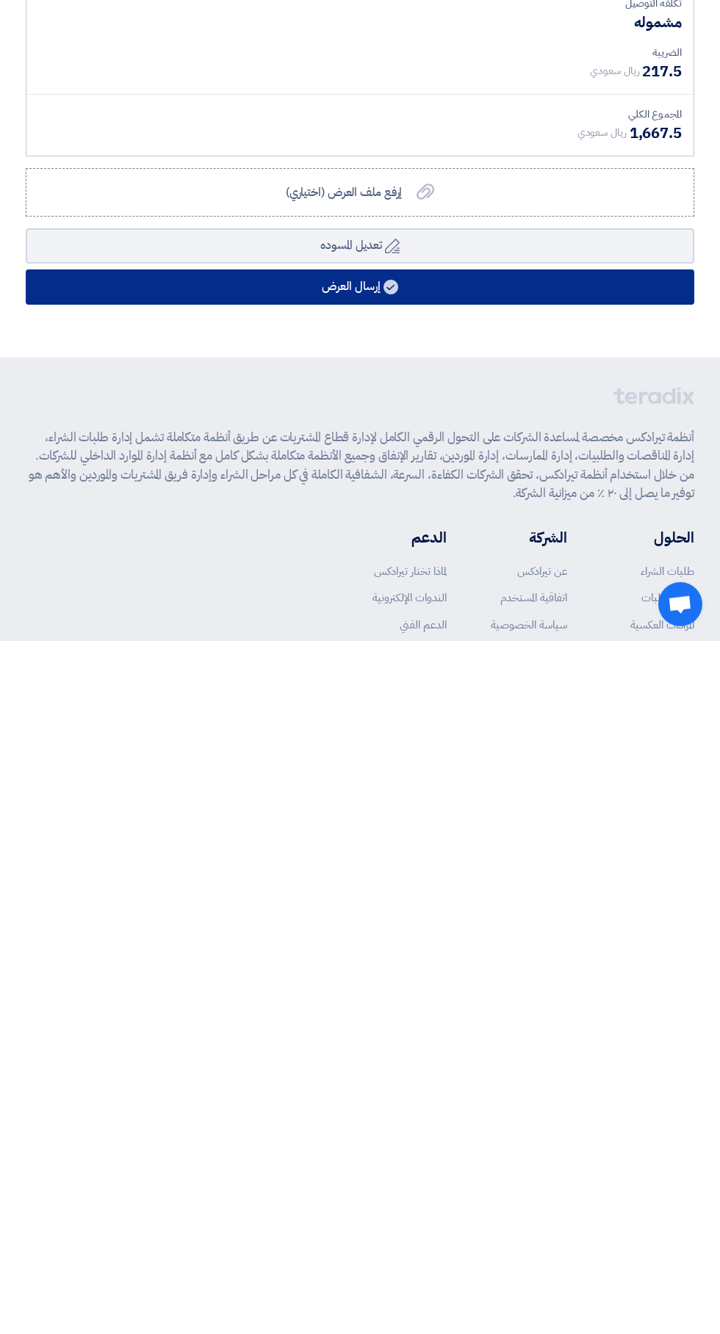
click at [458, 963] on button "إرسال العرض" at bounding box center [360, 980] width 668 height 35
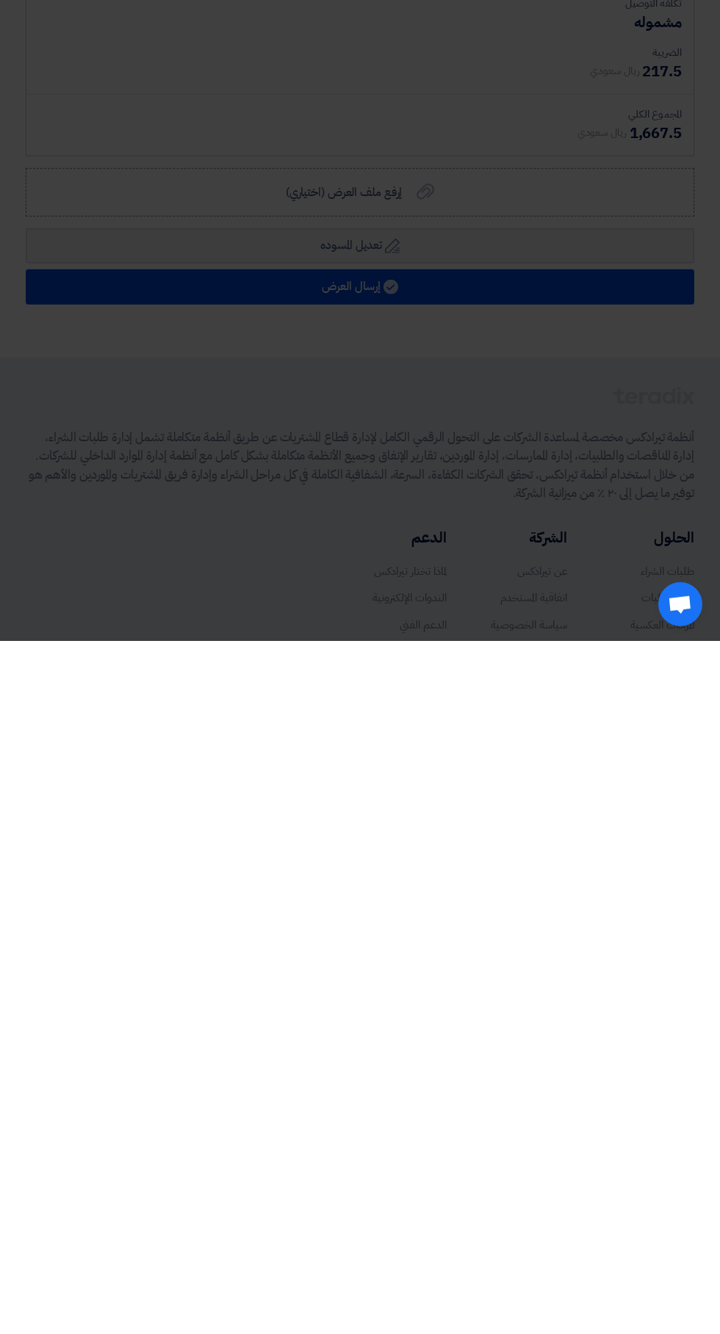
scroll to position [369, 0]
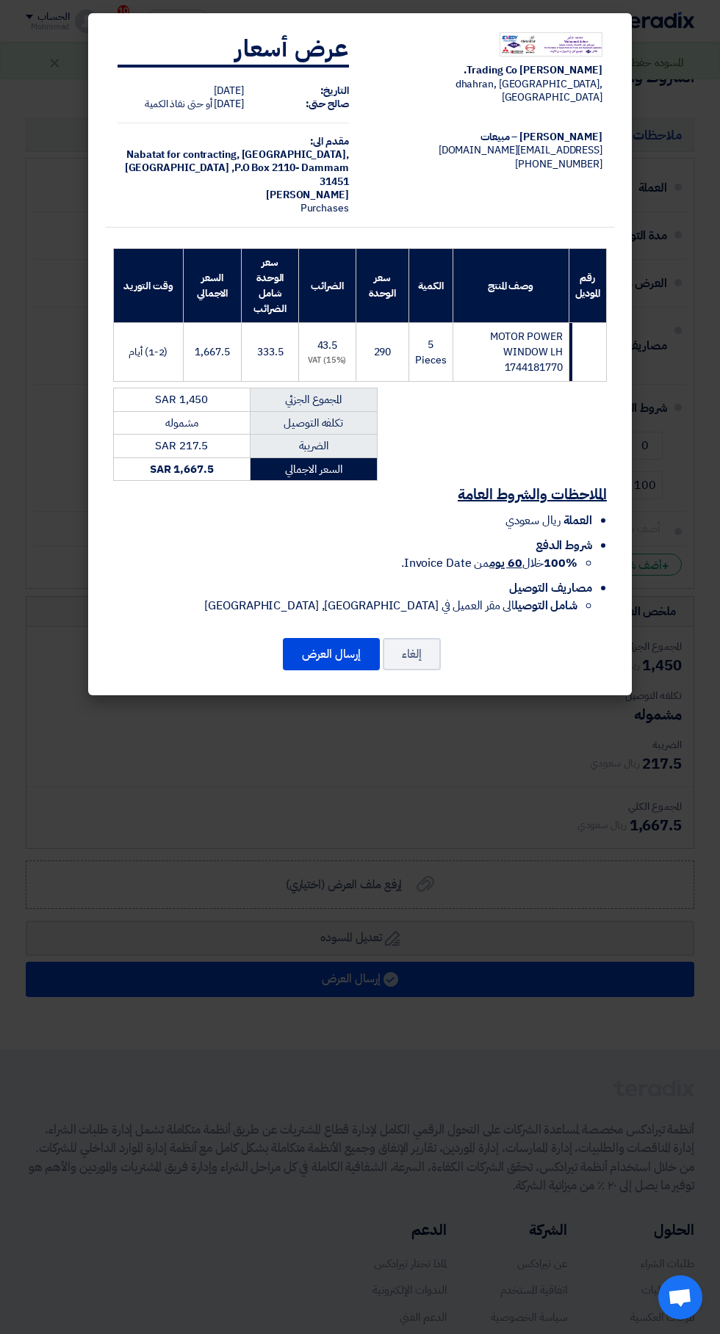
click at [336, 653] on button "إرسال العرض" at bounding box center [331, 654] width 97 height 32
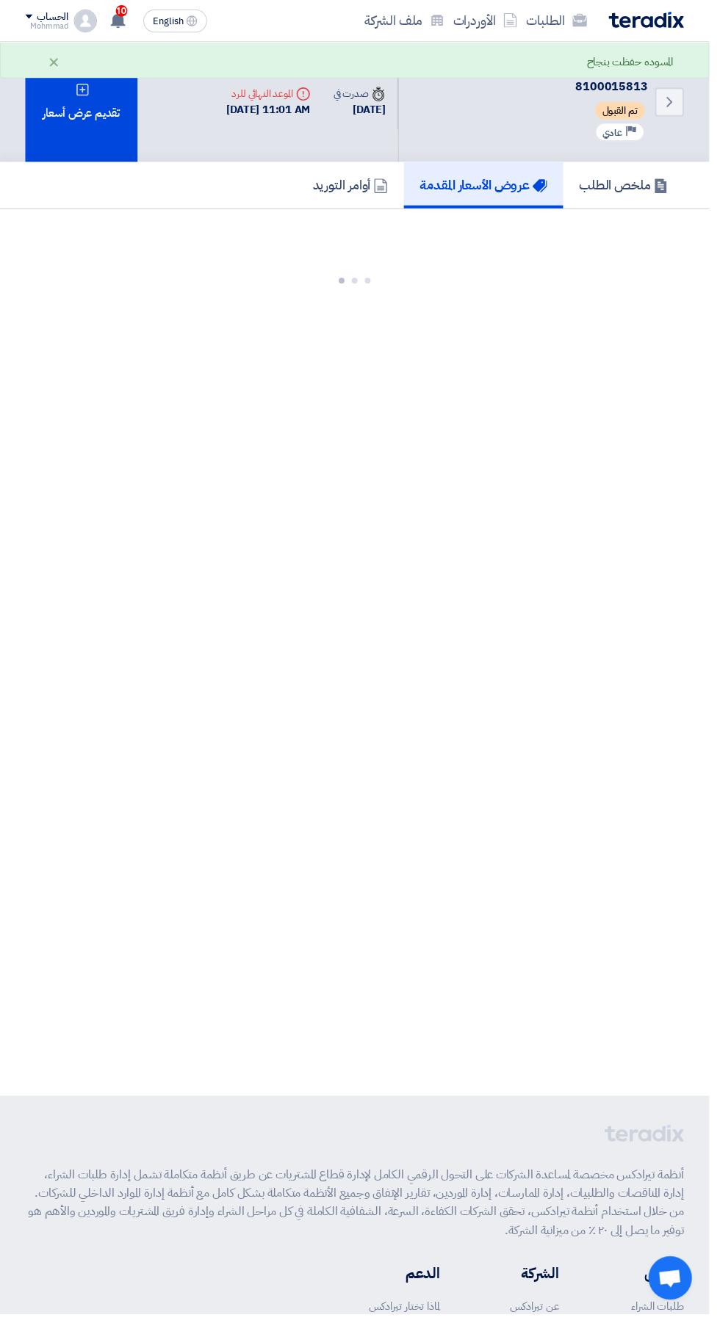
scroll to position [0, 0]
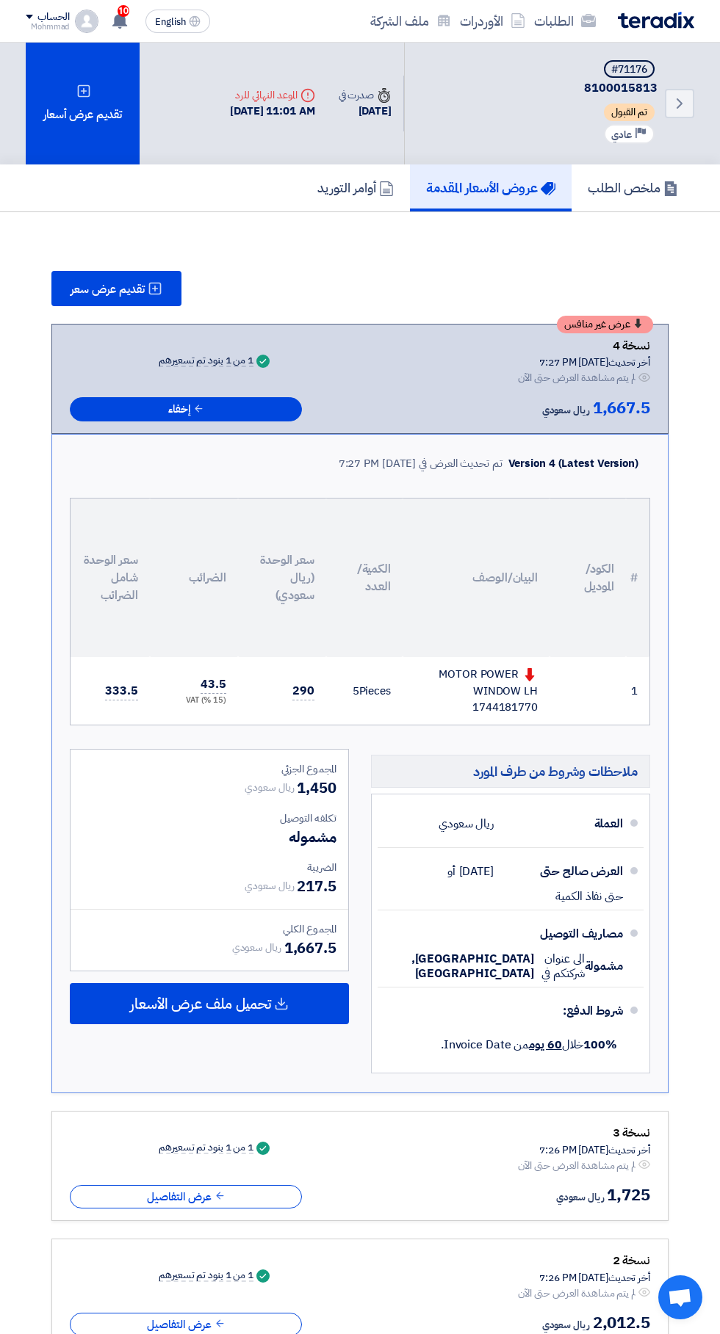
click at [96, 97] on div "تقديم عرض أسعار" at bounding box center [83, 104] width 114 height 122
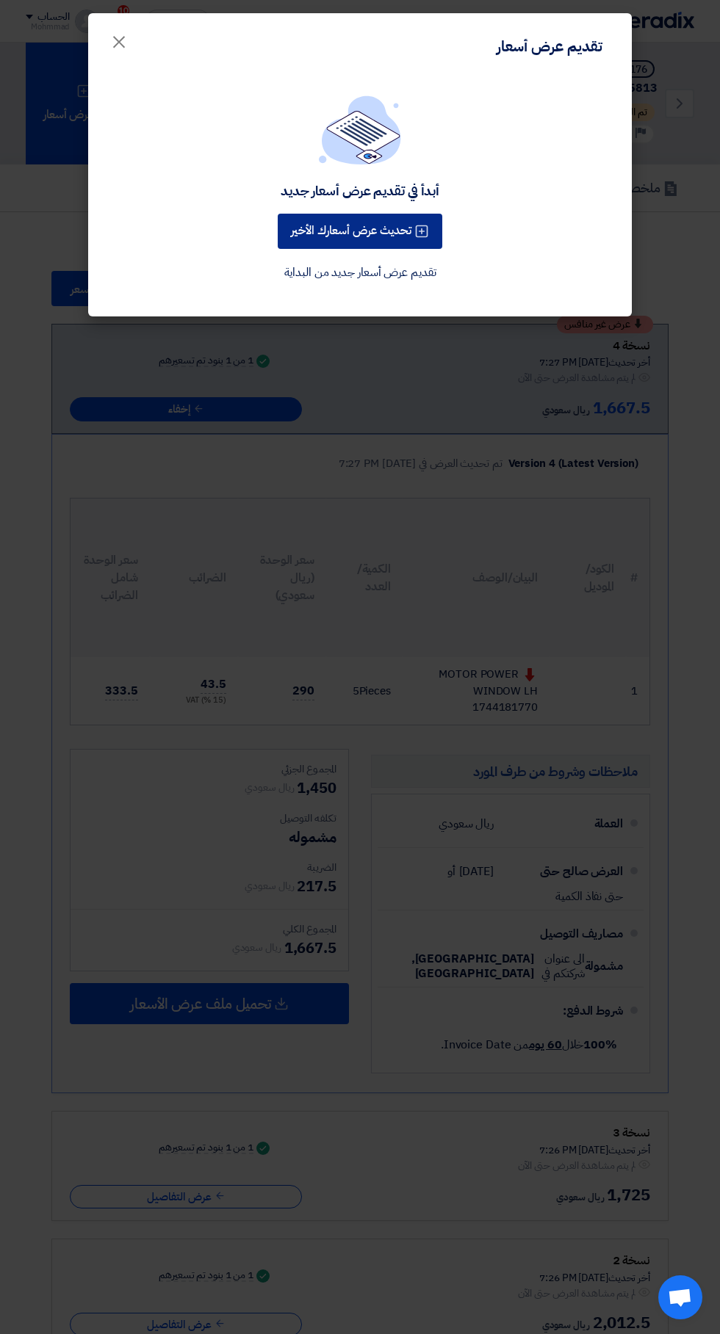
click at [404, 223] on button "تحديث عرض أسعارك الأخير" at bounding box center [360, 231] width 164 height 35
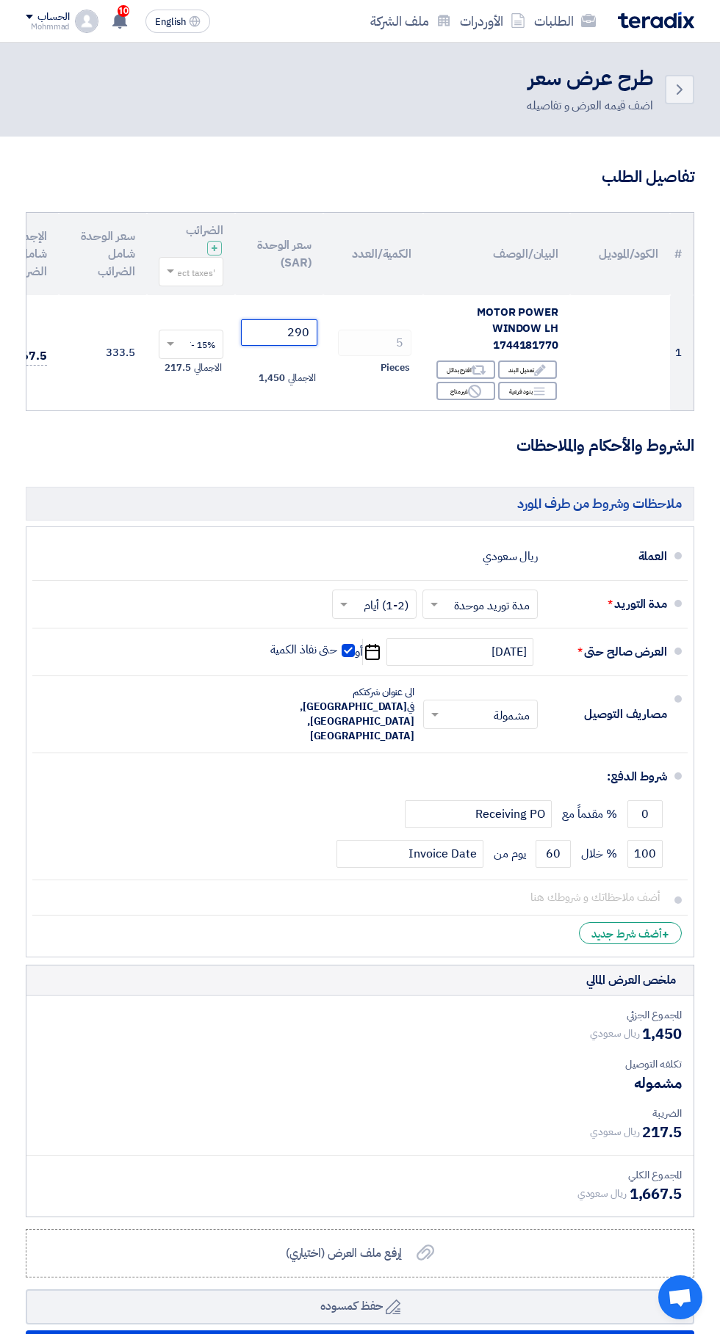
click at [261, 336] on input "290" at bounding box center [279, 332] width 76 height 26
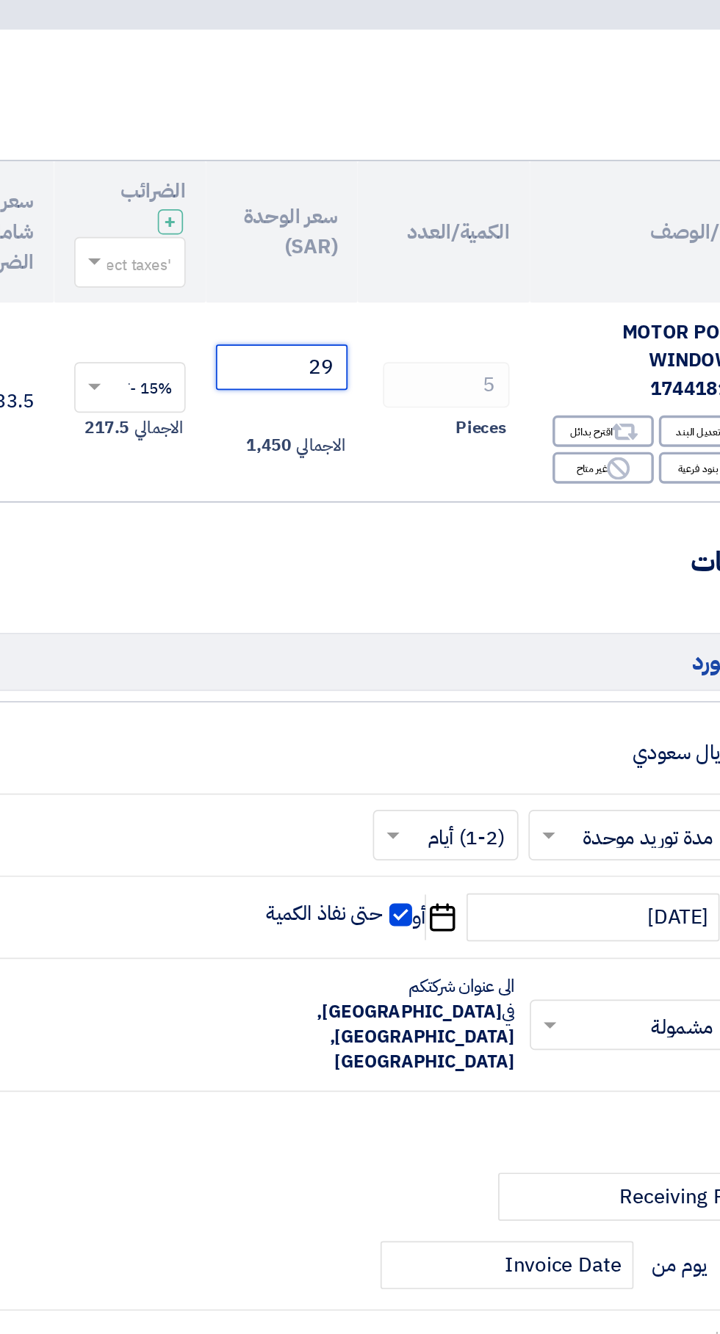
type input "2"
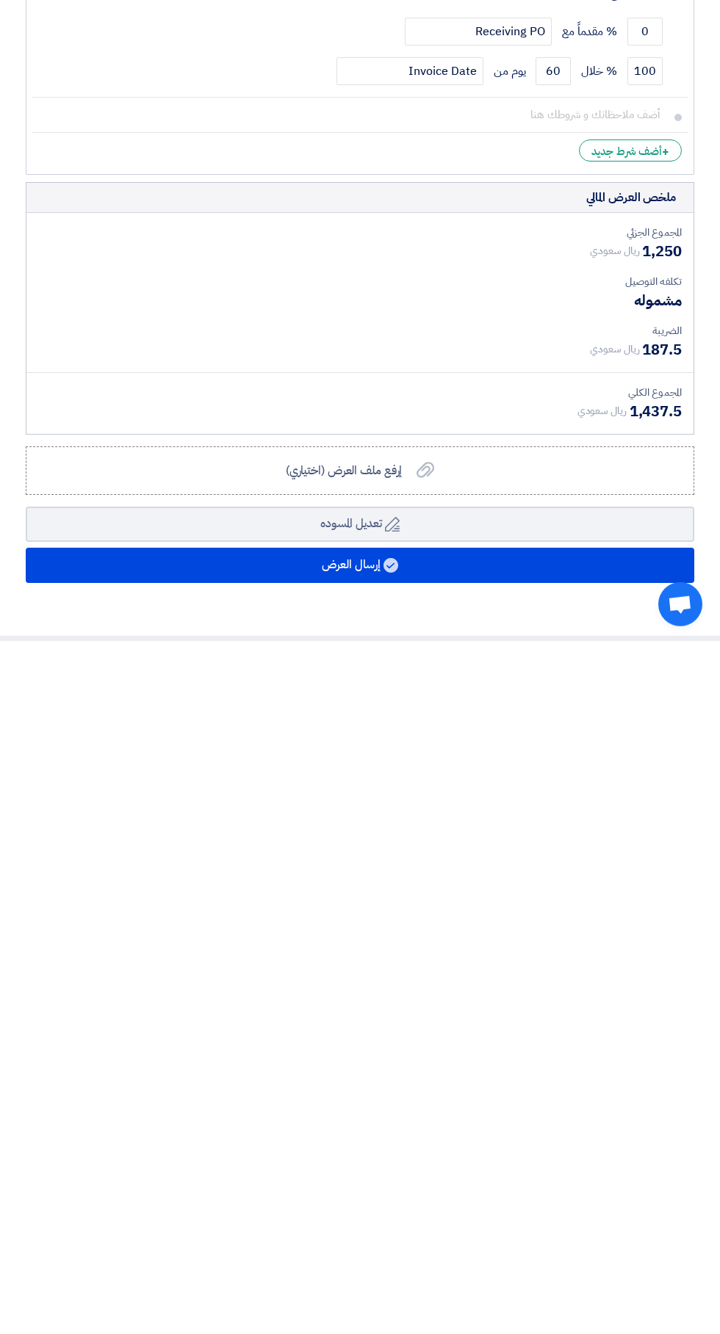
type input "250"
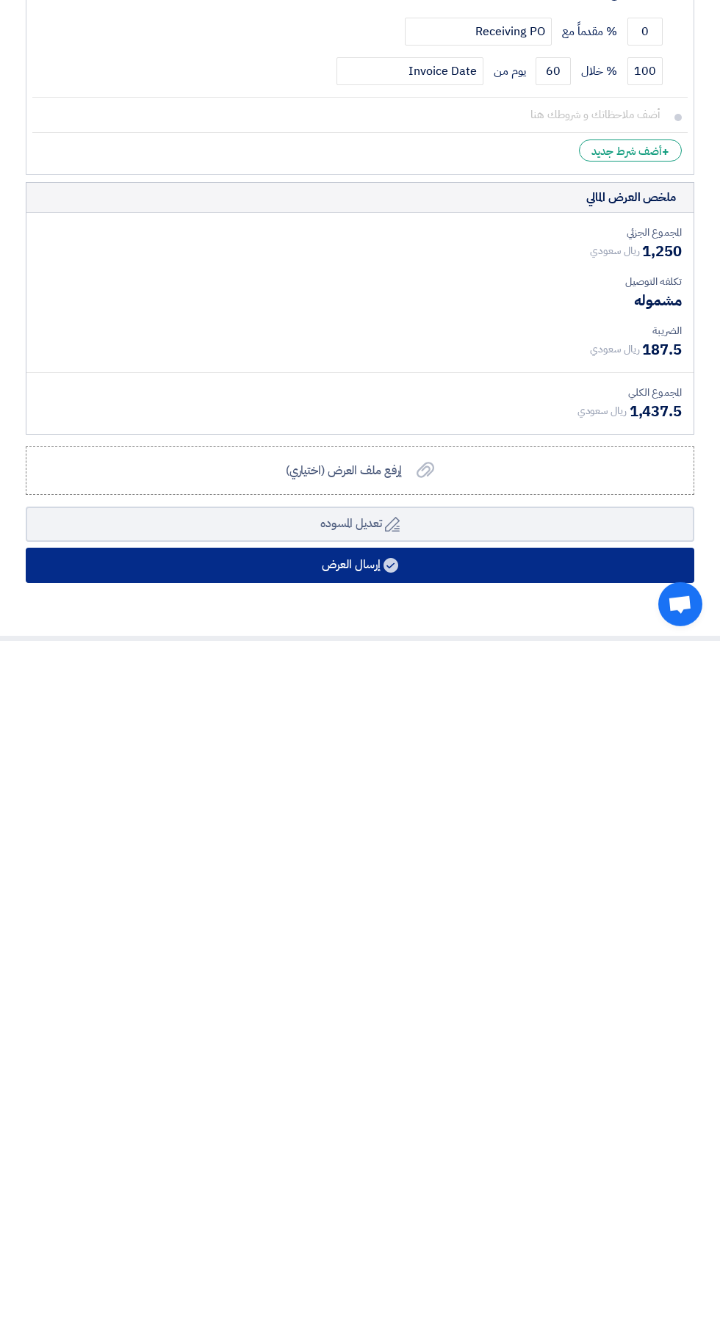
click at [461, 1241] on button "إرسال العرض" at bounding box center [360, 1258] width 668 height 35
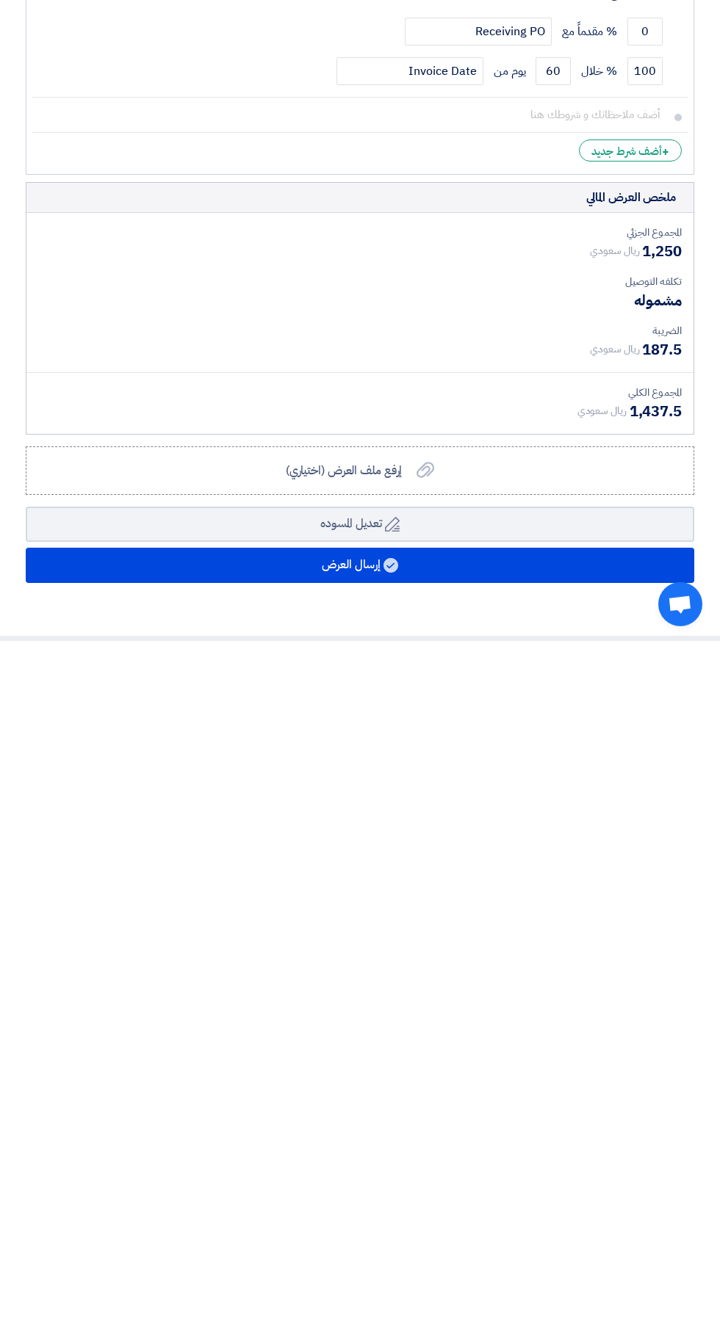
scroll to position [90, 0]
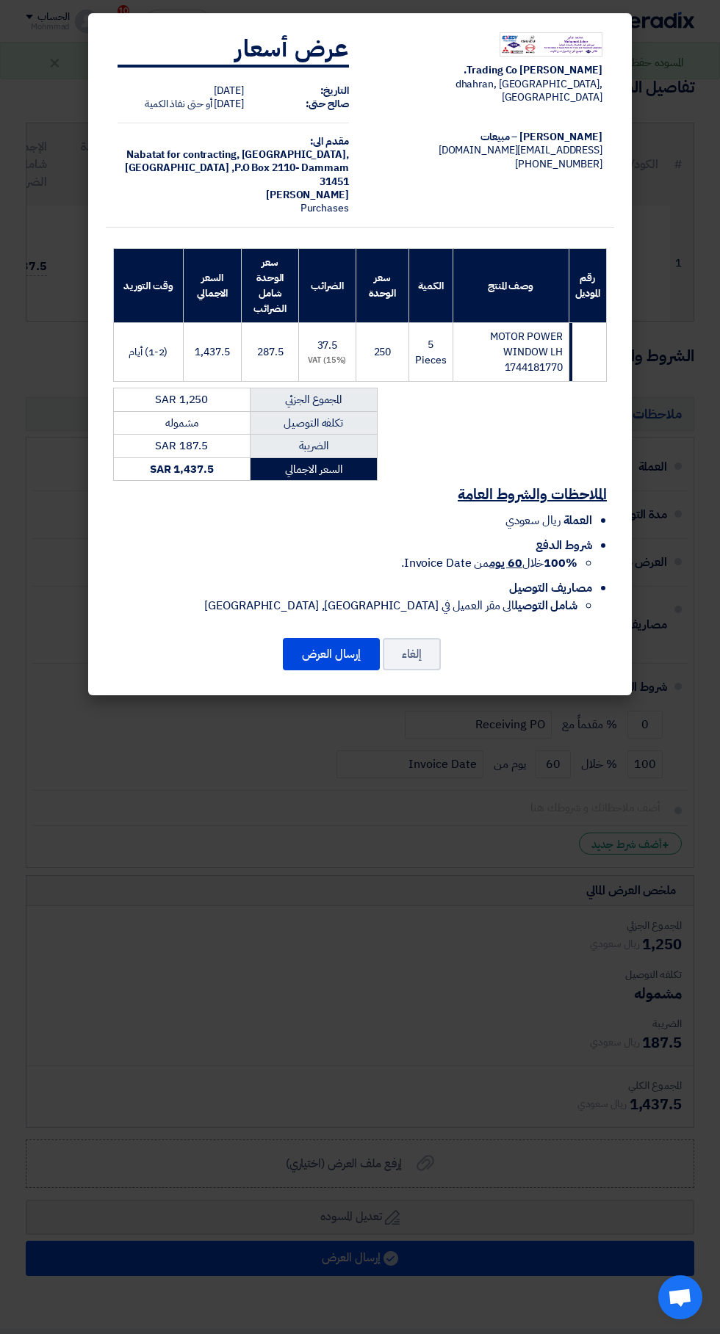
click at [329, 662] on button "إرسال العرض" at bounding box center [331, 654] width 97 height 32
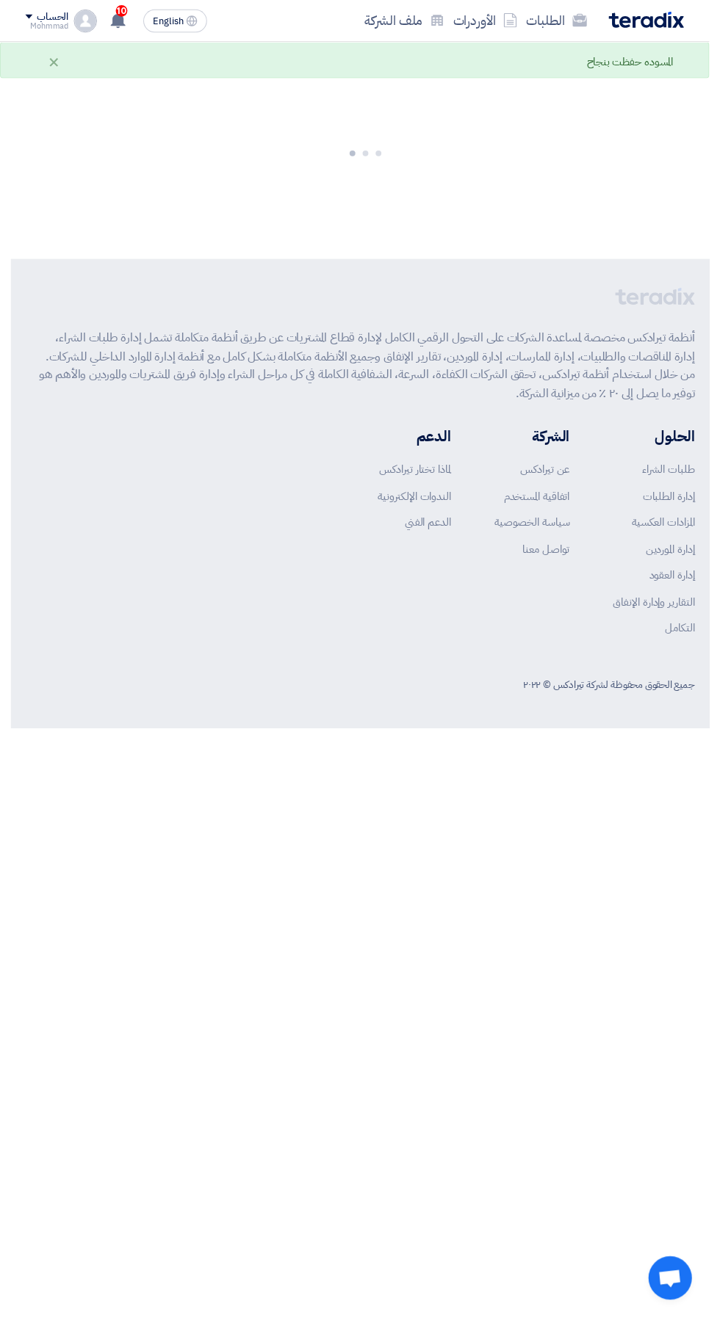
scroll to position [0, 0]
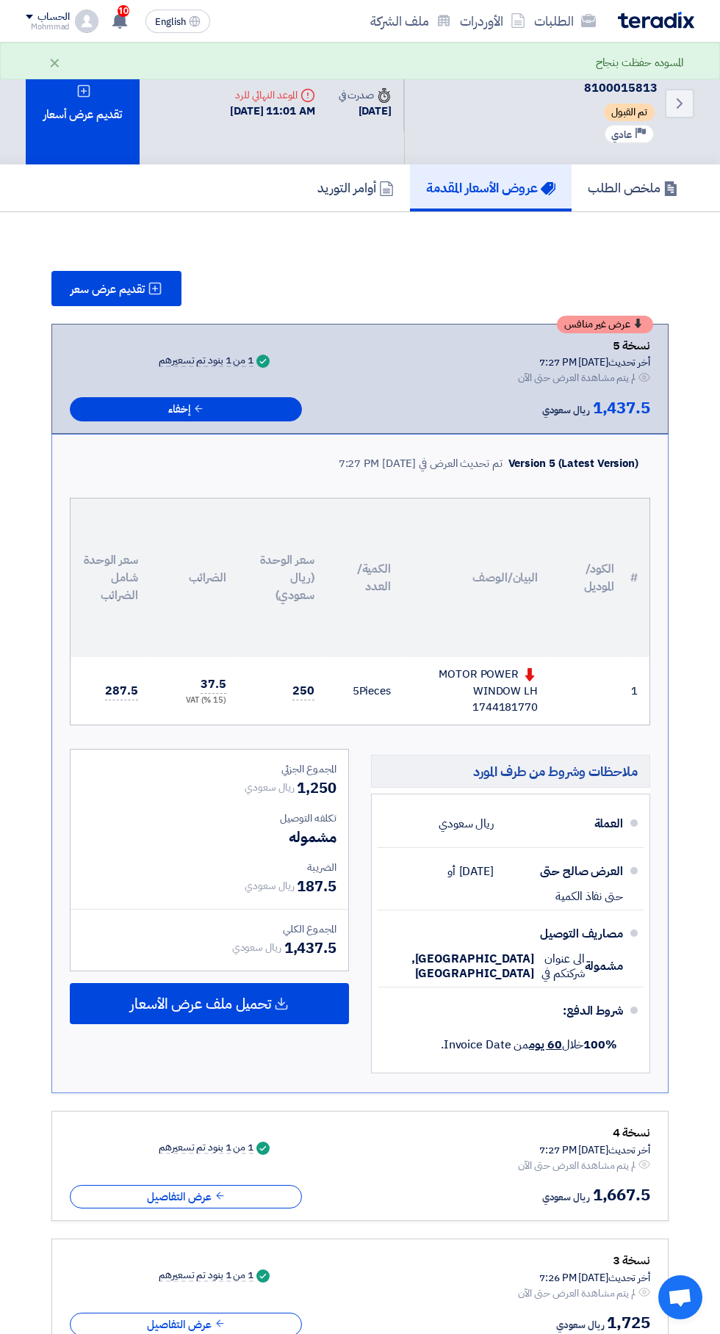
click at [93, 107] on div "تقديم عرض أسعار" at bounding box center [83, 104] width 114 height 122
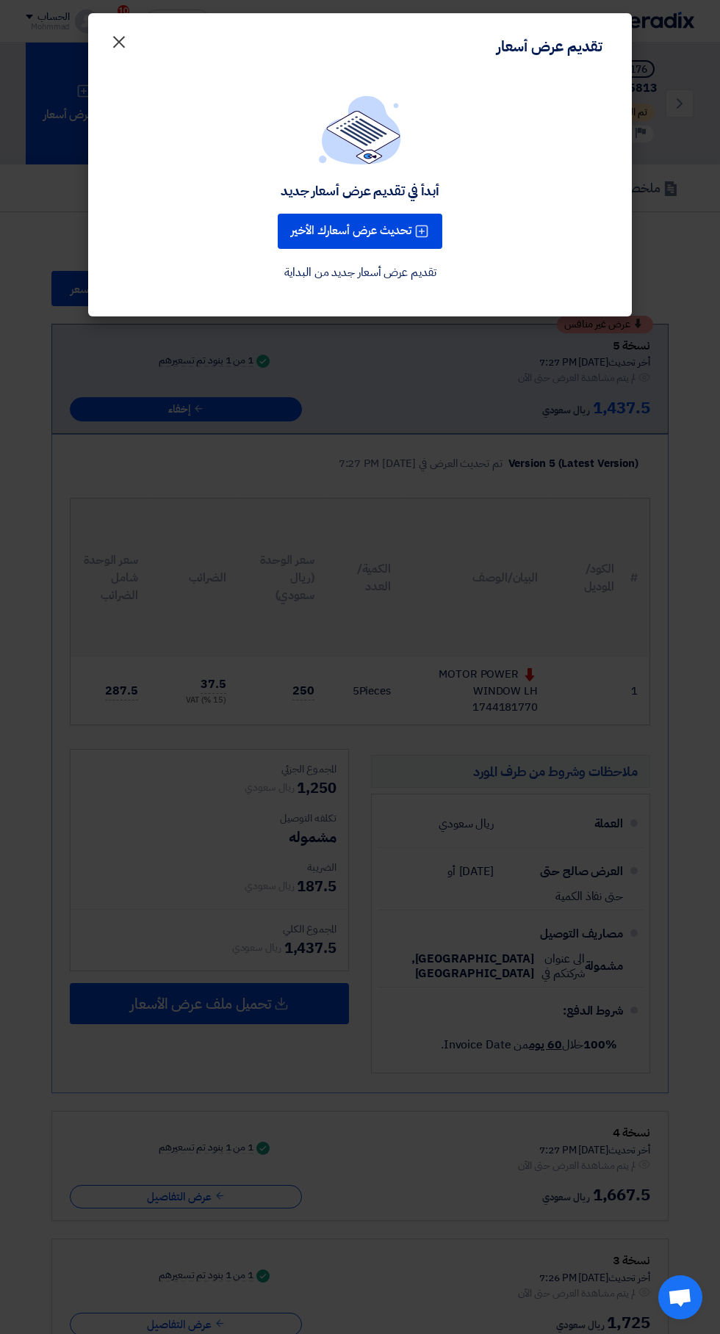
click at [101, 40] on button "×" at bounding box center [118, 37] width 41 height 29
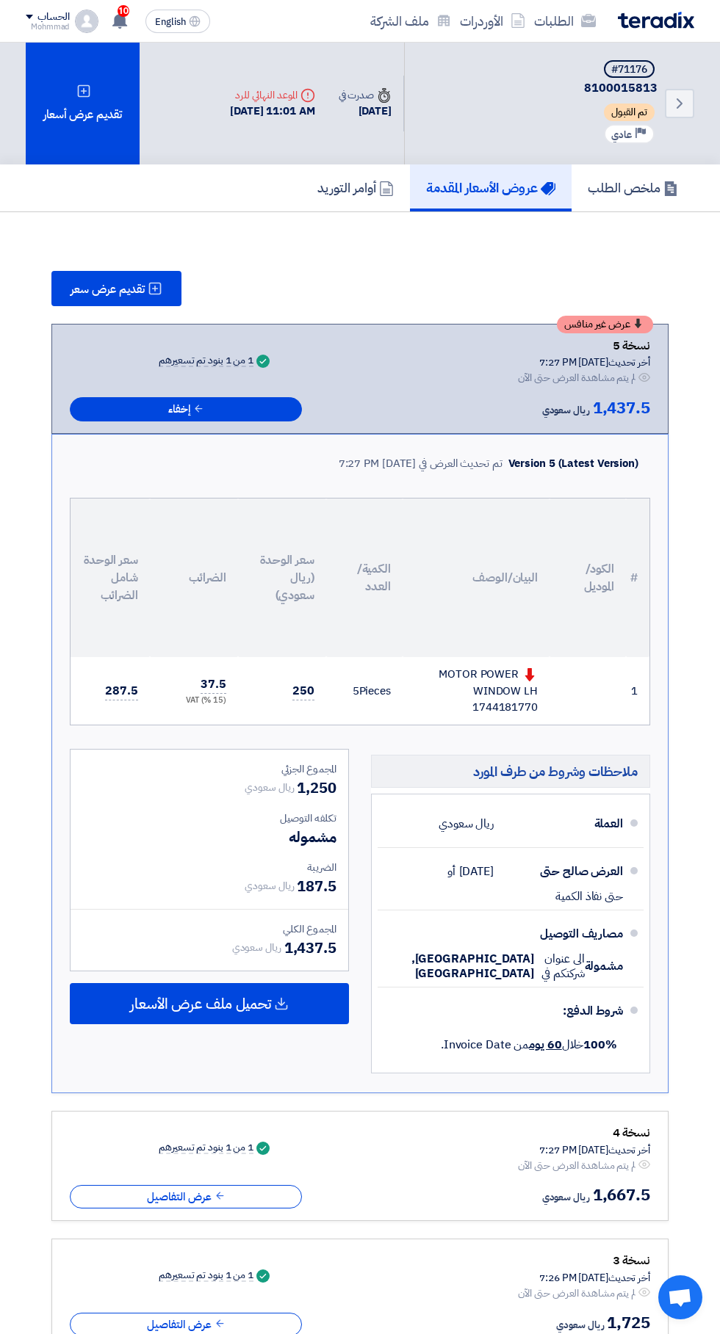
click at [97, 95] on div "تقديم عرض أسعار" at bounding box center [83, 104] width 114 height 122
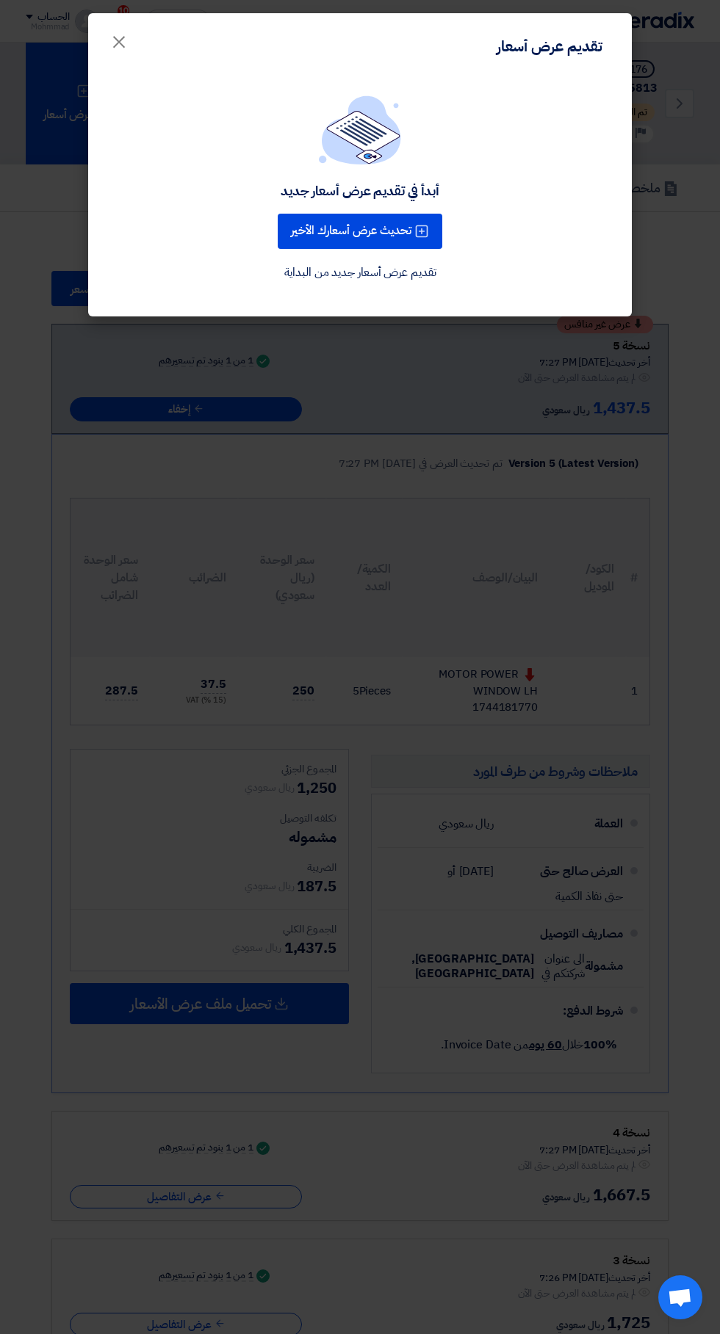
click at [402, 248] on button "تحديث عرض أسعارك الأخير" at bounding box center [360, 231] width 164 height 35
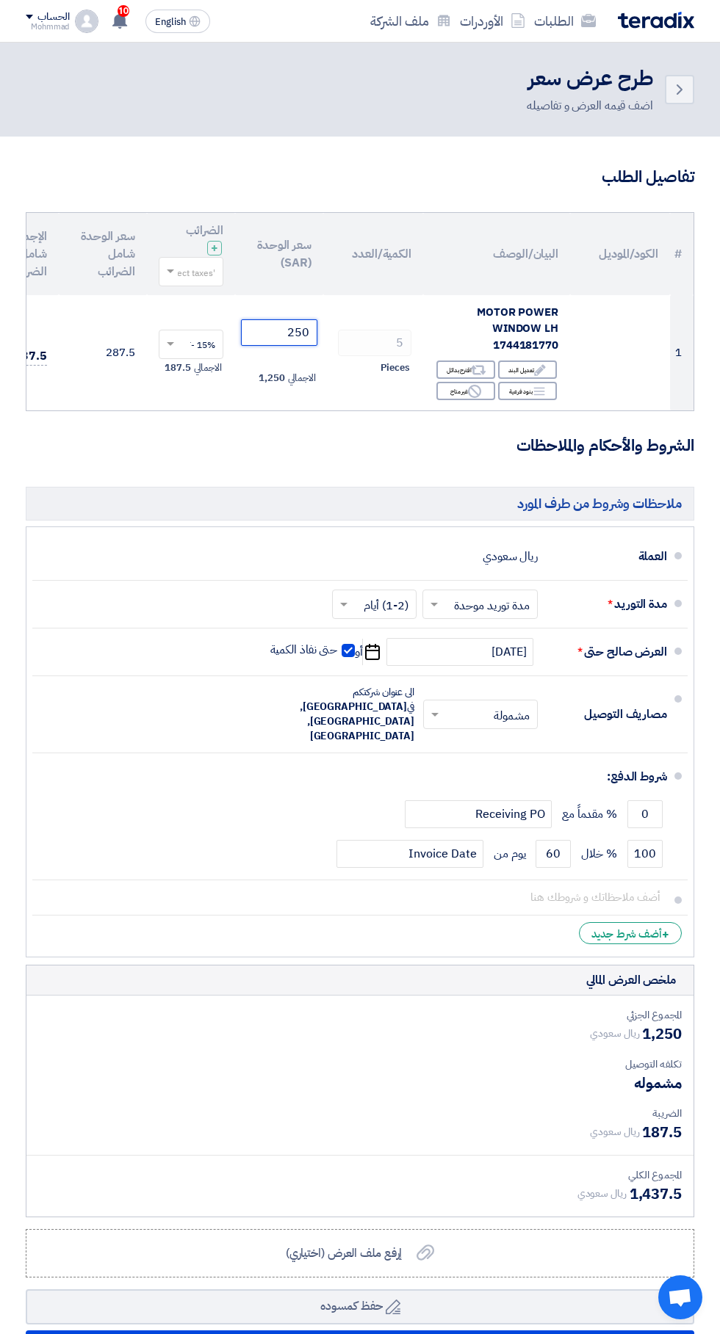
click at [261, 329] on input "250" at bounding box center [279, 332] width 76 height 26
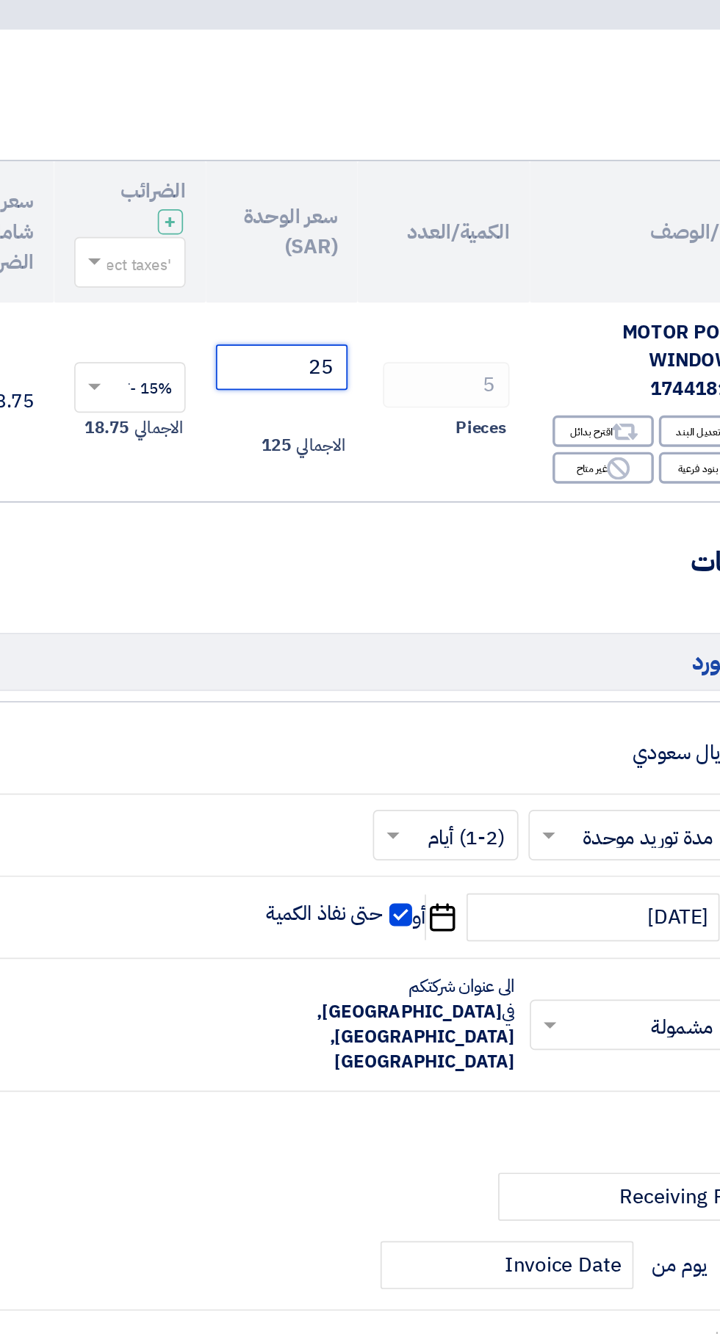
type input "2"
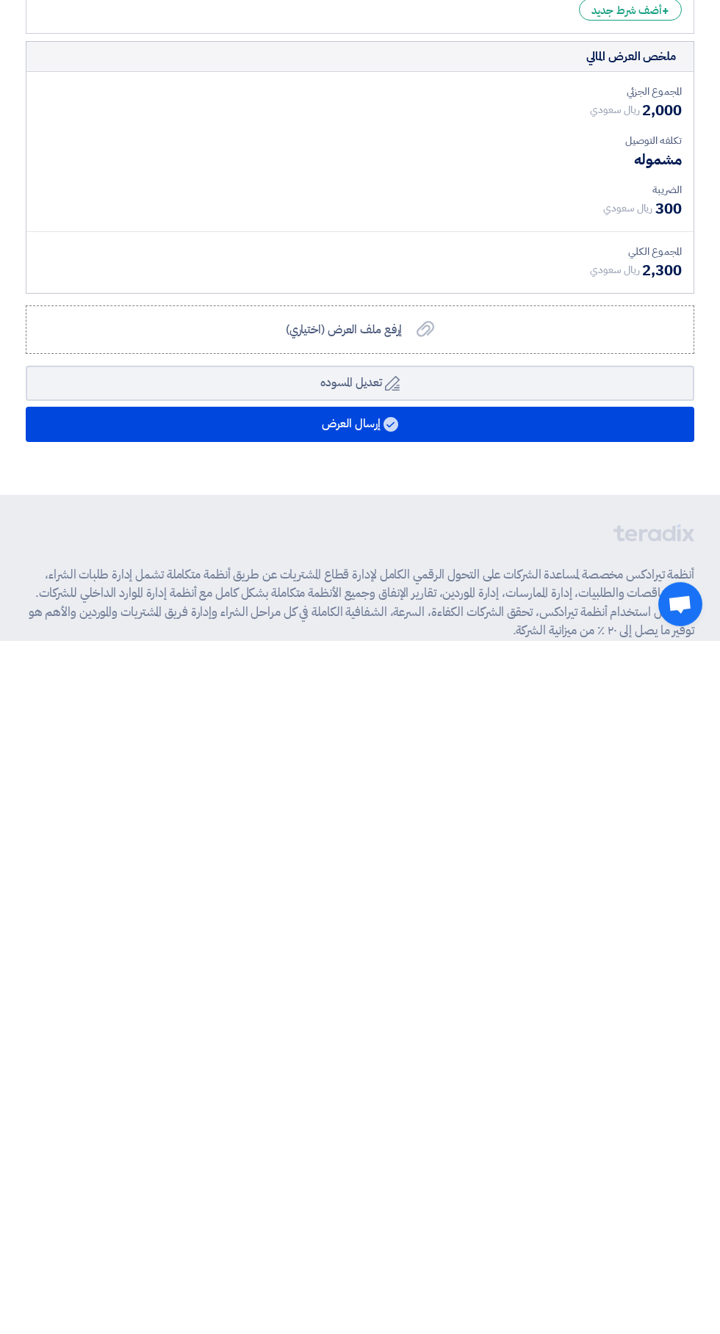
scroll to position [529, 0]
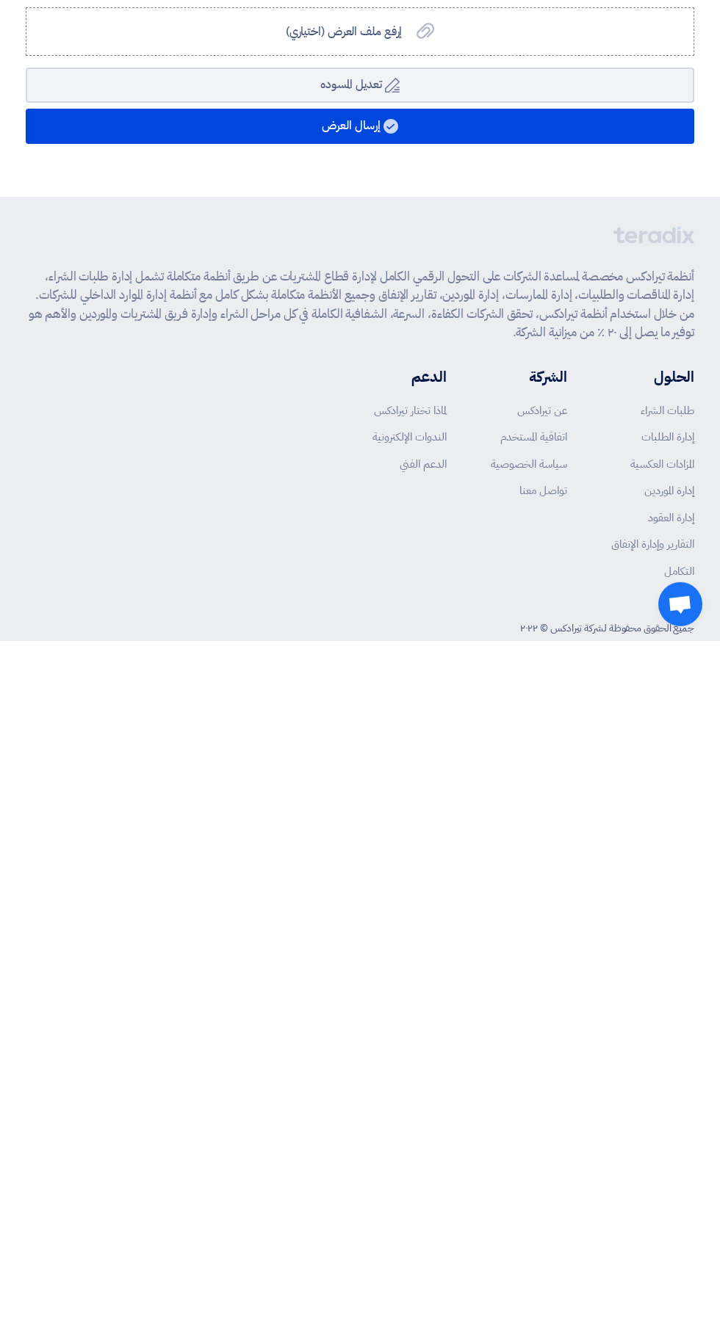
type input "400"
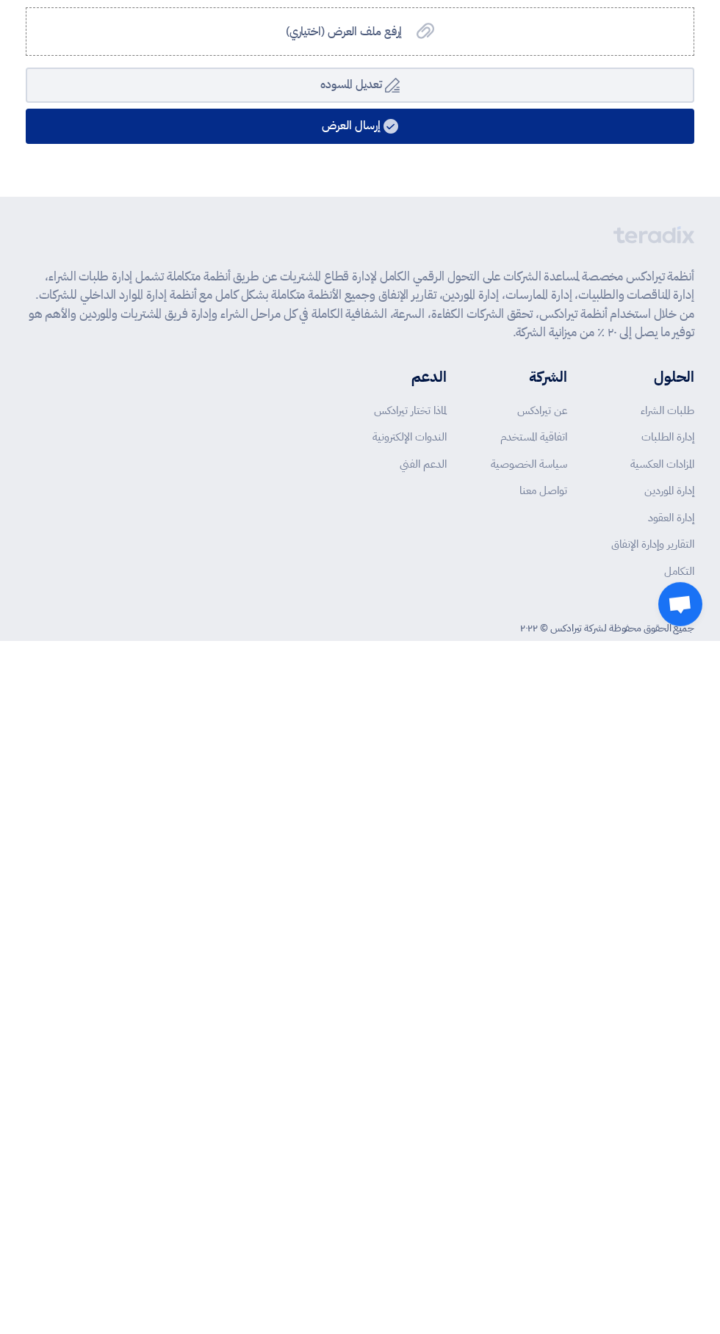
click at [557, 802] on button "إرسال العرض" at bounding box center [360, 819] width 668 height 35
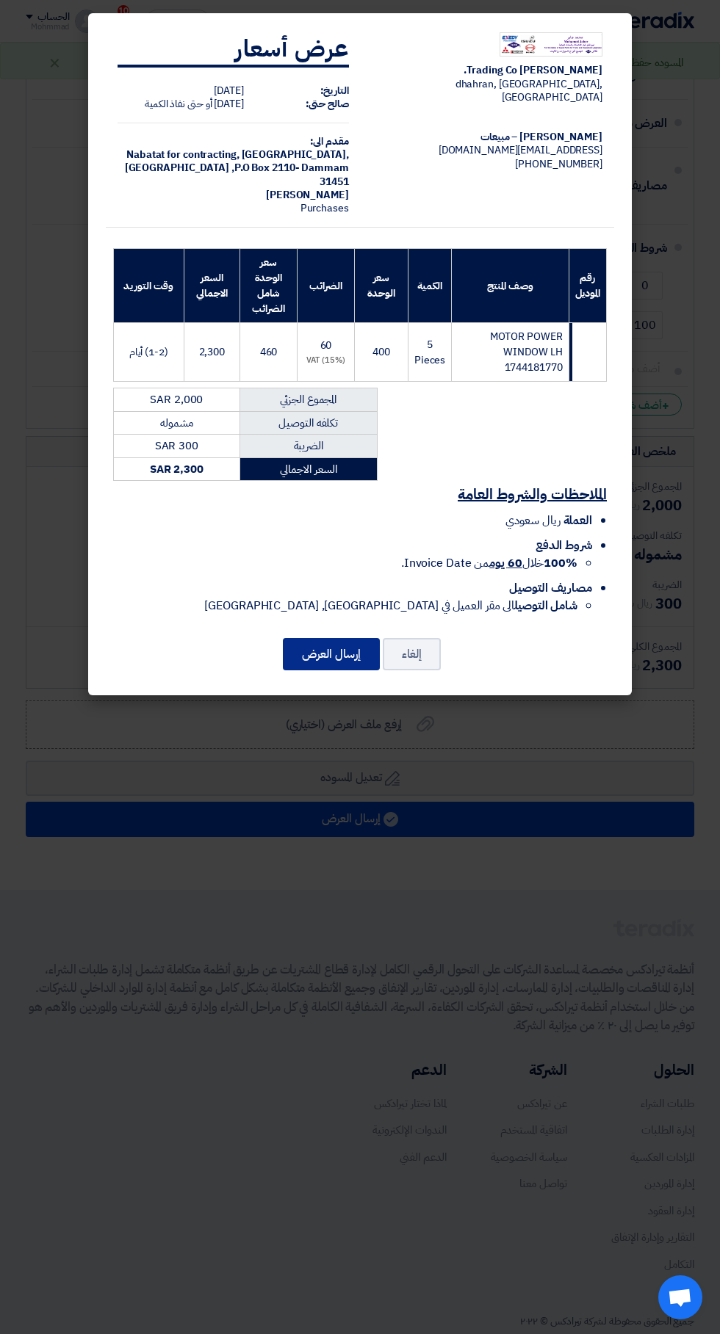
click at [359, 651] on button "إرسال العرض" at bounding box center [331, 654] width 97 height 32
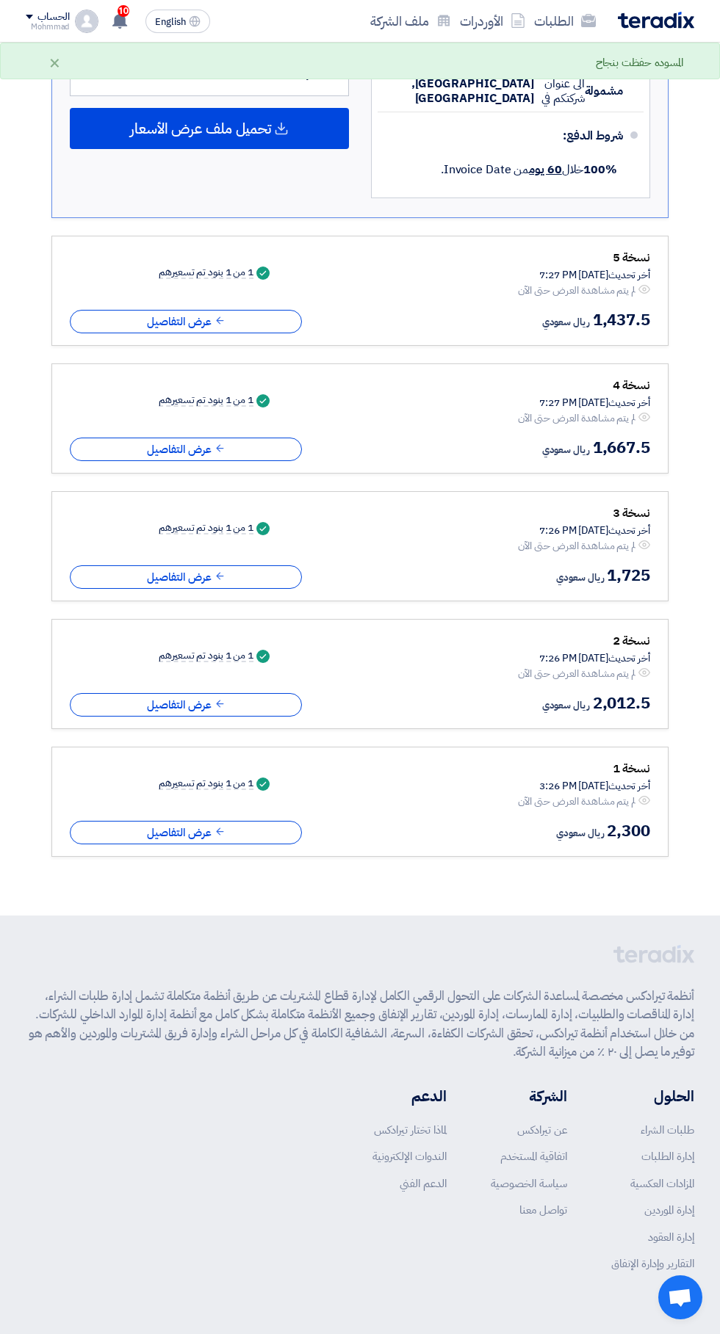
scroll to position [0, 0]
